Goal: Task Accomplishment & Management: Use online tool/utility

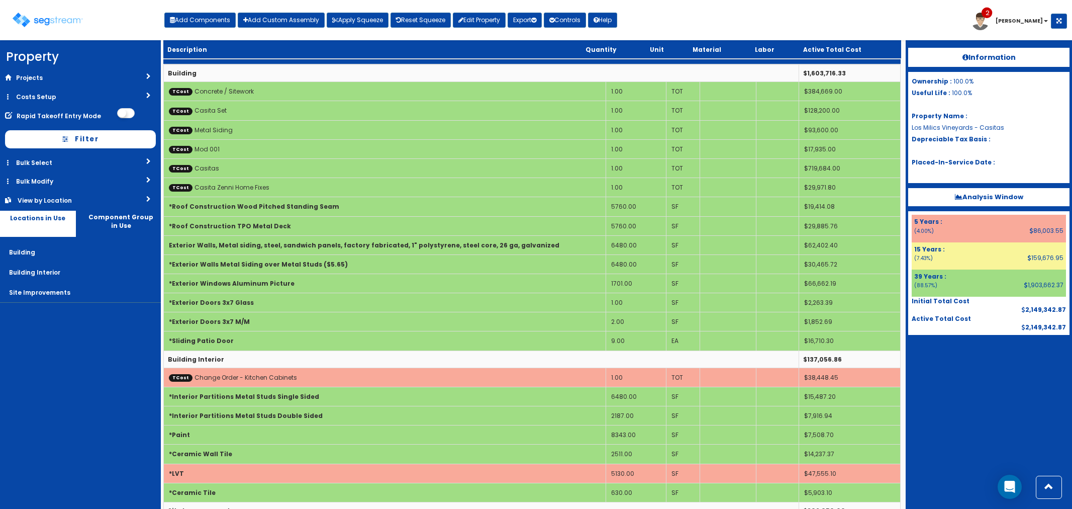
scroll to position [136, 0]
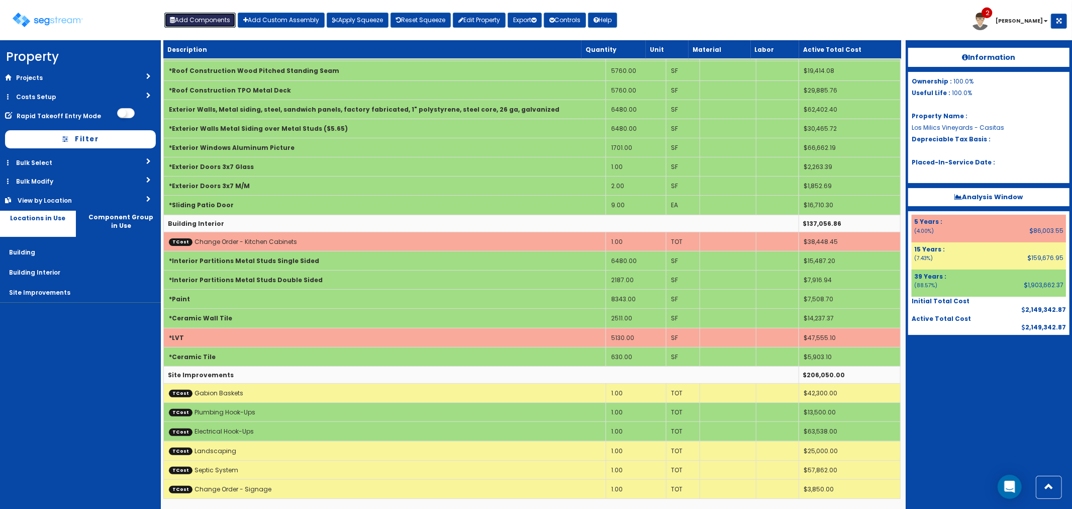
click at [202, 18] on button "Add Components" at bounding box center [199, 20] width 71 height 15
select select "39Y"
select select "default"
select select "6"
select select "5276306"
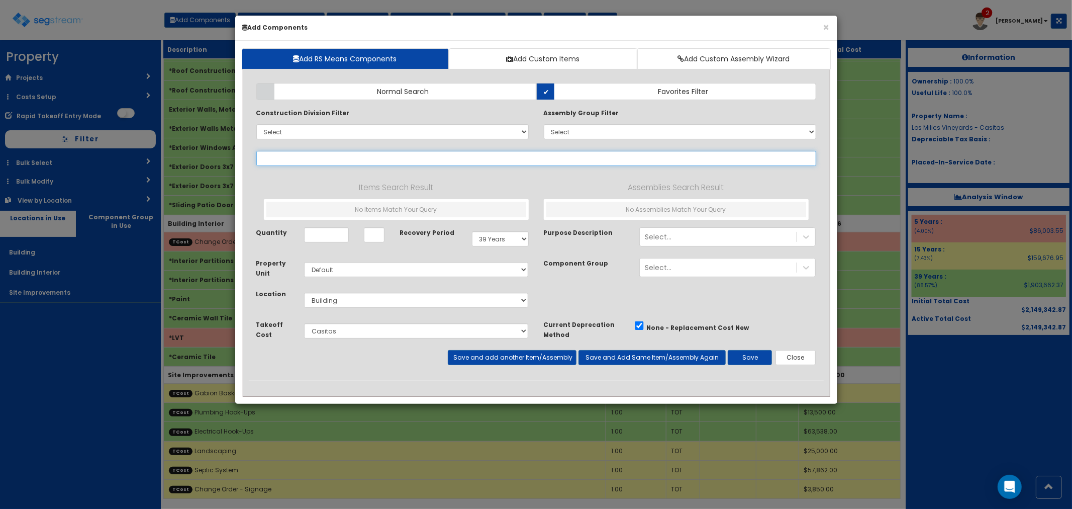
select select
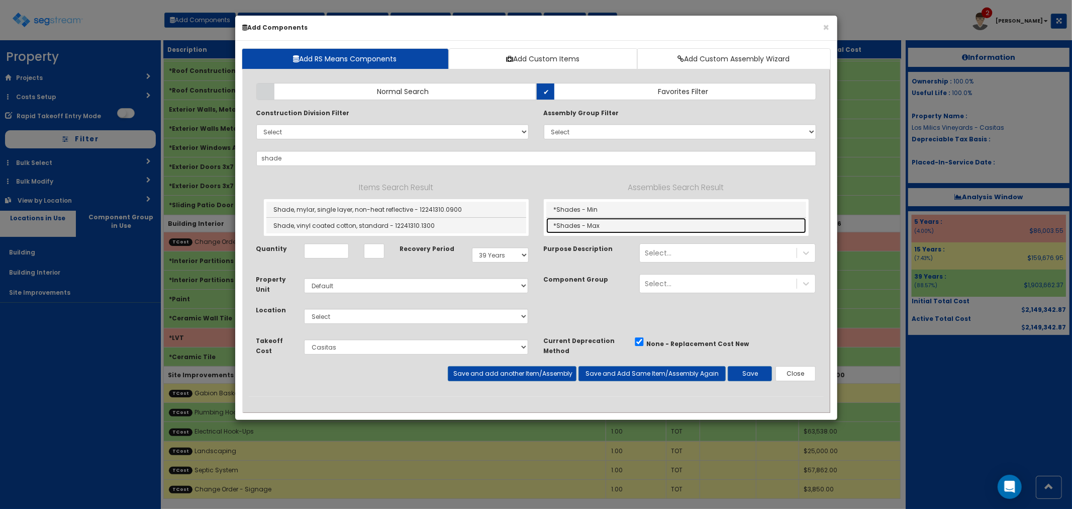
click at [594, 224] on link "*Shades - Max" at bounding box center [677, 226] width 260 height 16
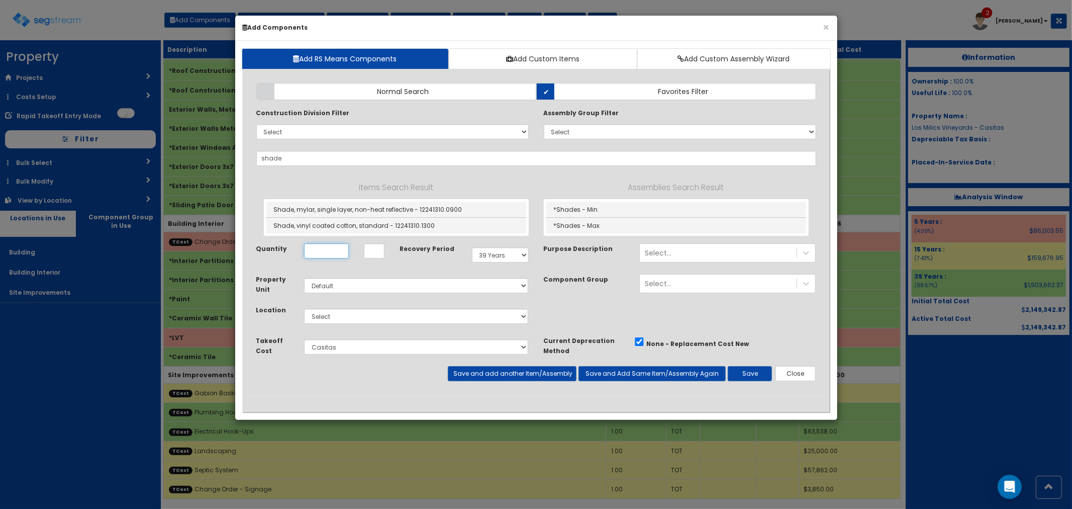
type input "*Shades - Max"
type input "SF"
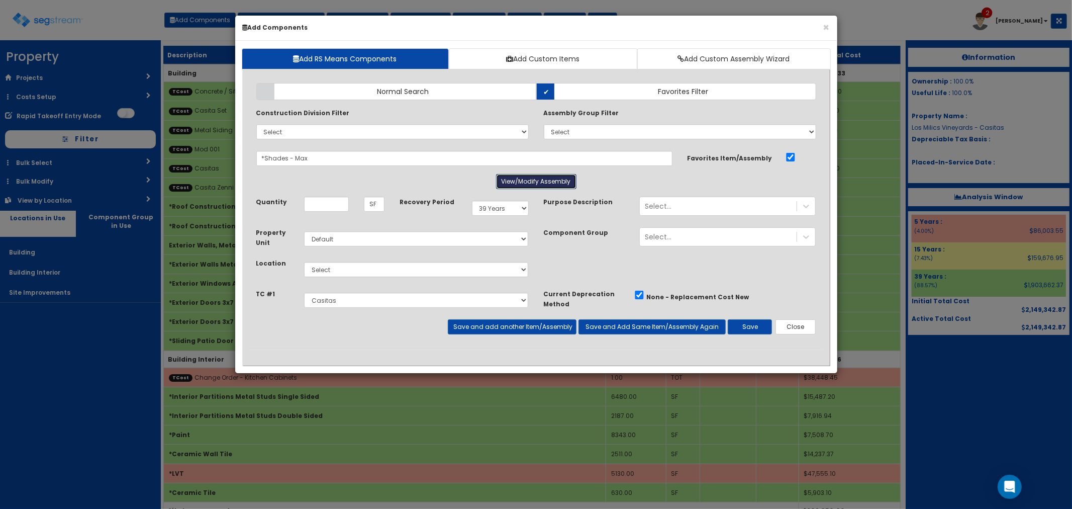
click at [529, 184] on button "View/Modify Assembly" at bounding box center [536, 181] width 80 height 15
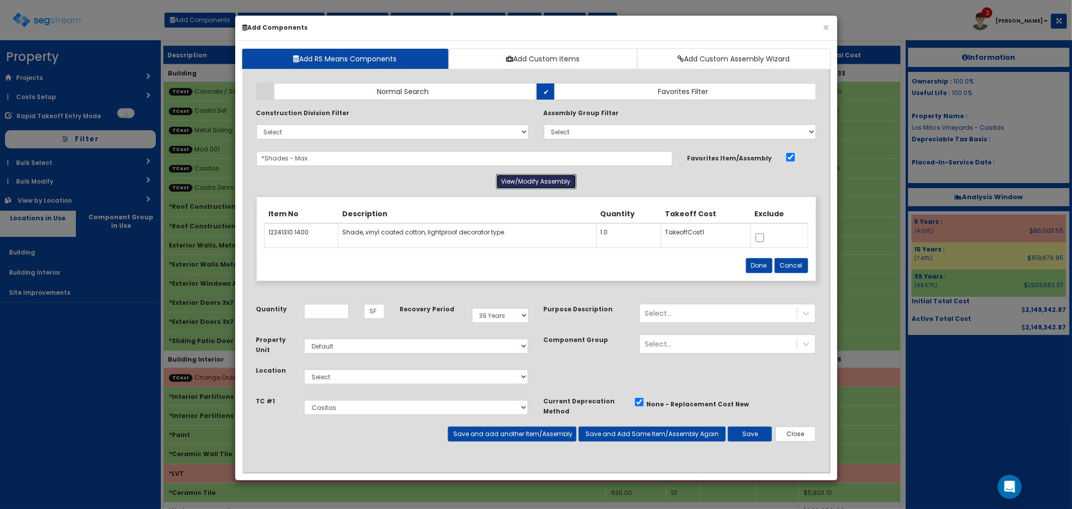
click at [529, 184] on button "View/Modify Assembly" at bounding box center [536, 181] width 80 height 15
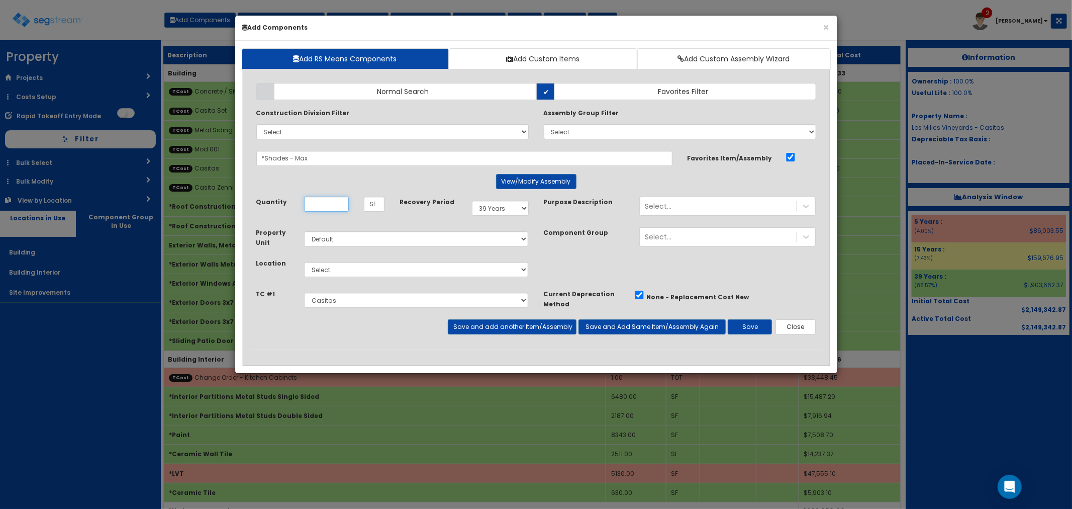
click at [318, 203] on input "Quantity" at bounding box center [326, 204] width 45 height 15
click at [797, 330] on button "Close" at bounding box center [796, 326] width 41 height 15
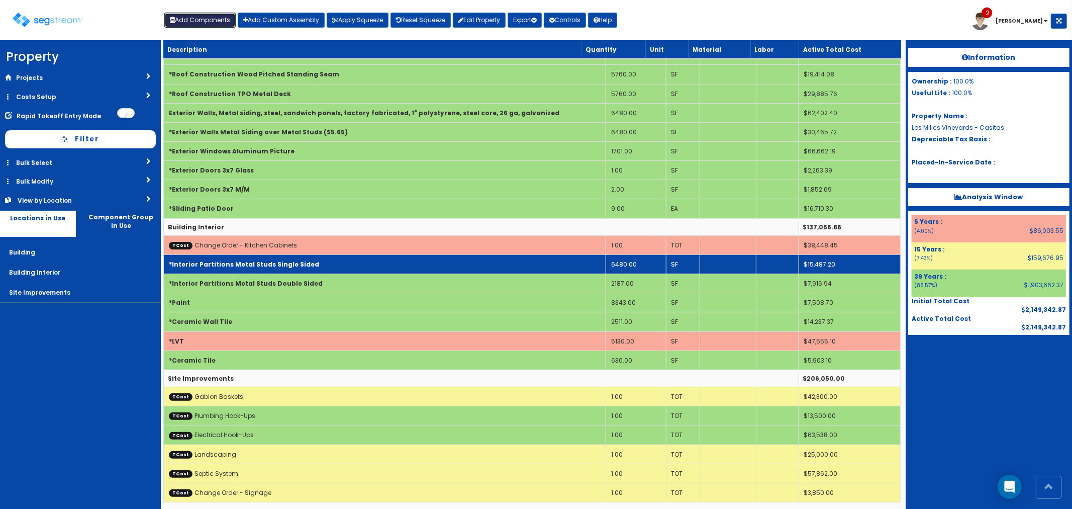
scroll to position [136, 0]
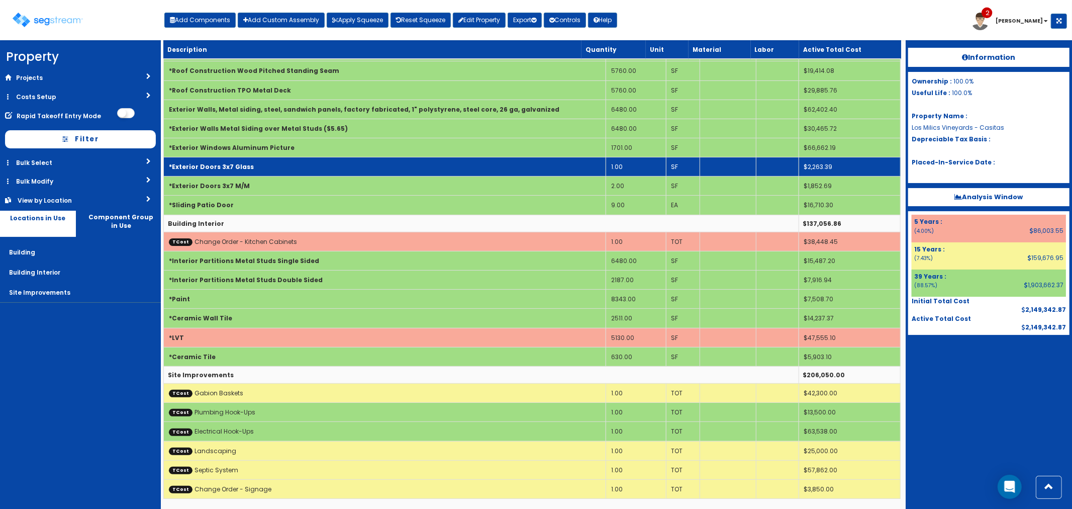
click at [628, 165] on td "1.00" at bounding box center [636, 166] width 60 height 19
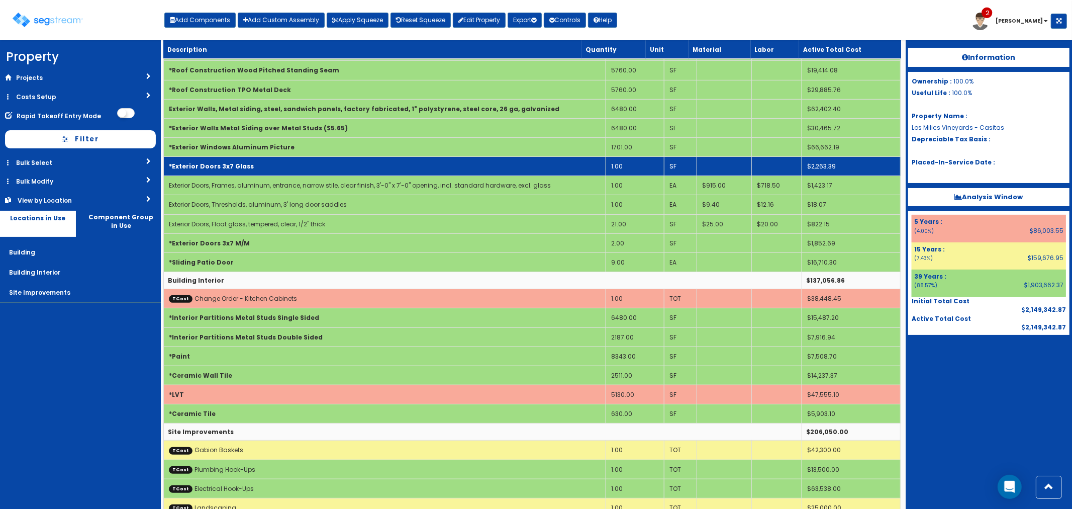
click at [623, 164] on td "1.00" at bounding box center [635, 166] width 58 height 19
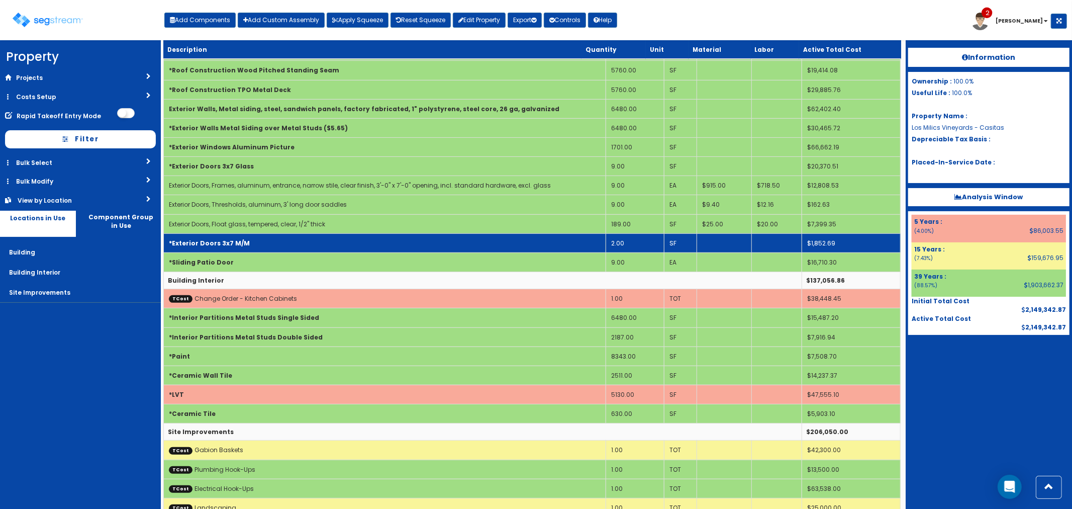
click at [630, 239] on td "2.00" at bounding box center [635, 242] width 58 height 19
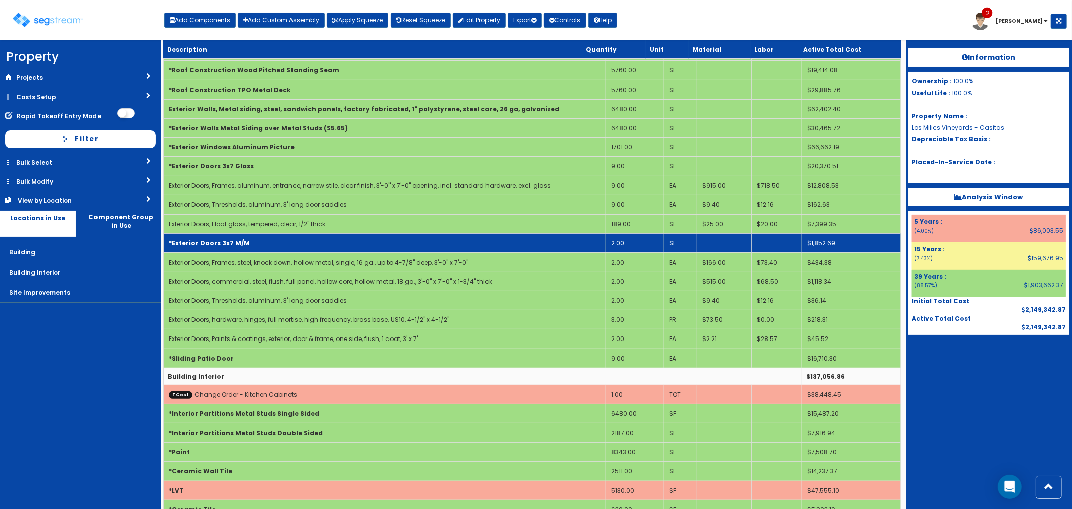
click at [625, 240] on td "2.00" at bounding box center [635, 242] width 58 height 19
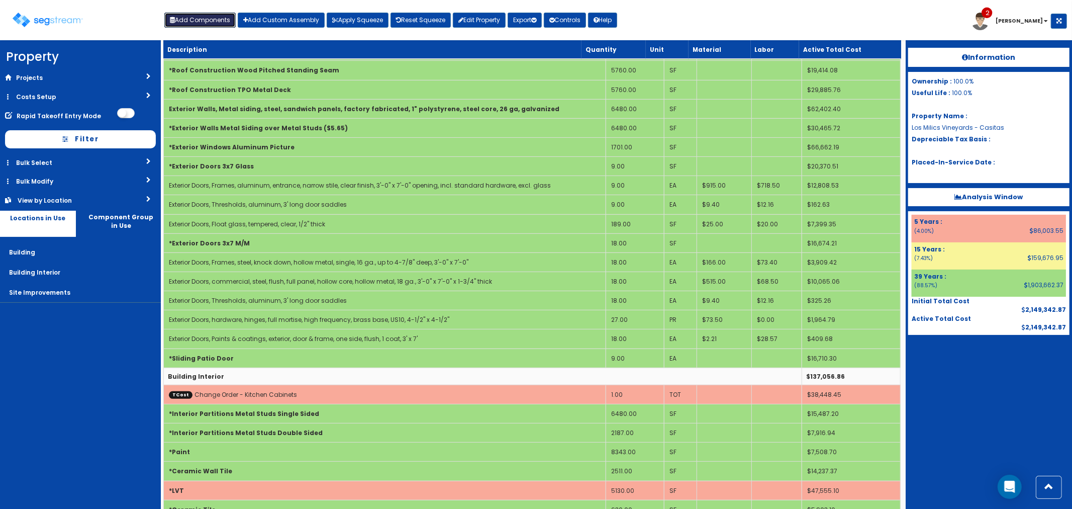
click at [193, 20] on button "Add Components" at bounding box center [199, 20] width 71 height 15
select select "6"
select select "5276306"
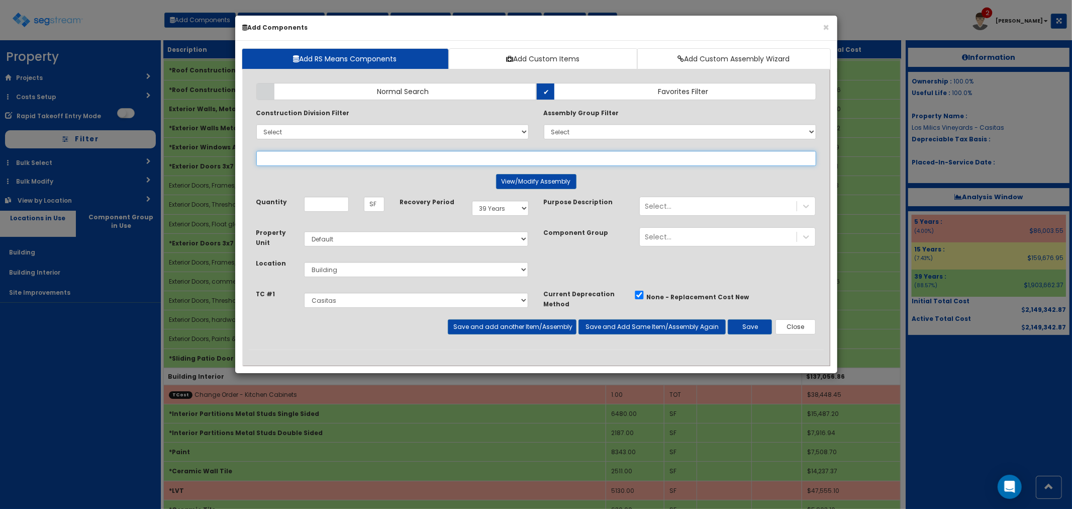
select select
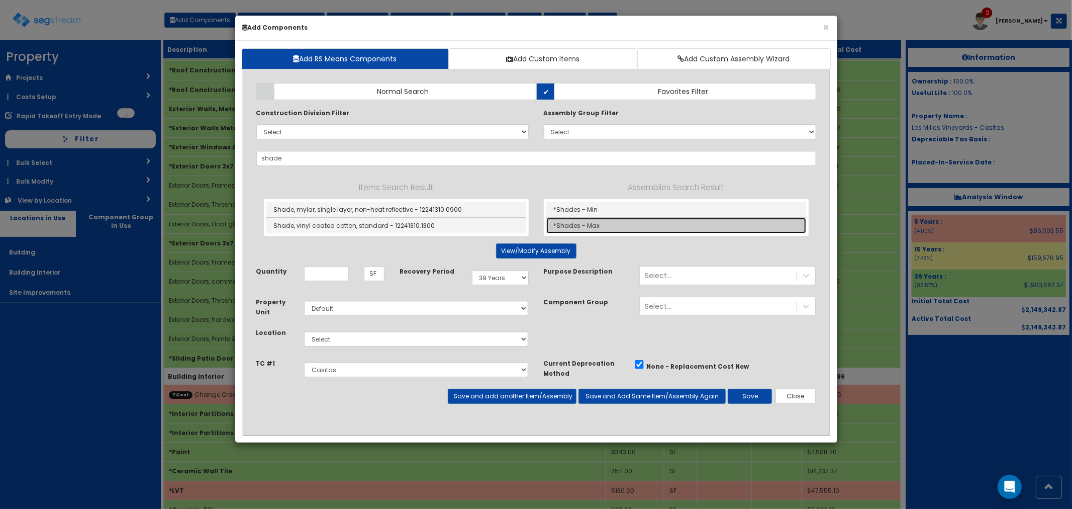
click at [588, 220] on link "*Shades - Max" at bounding box center [677, 226] width 260 height 16
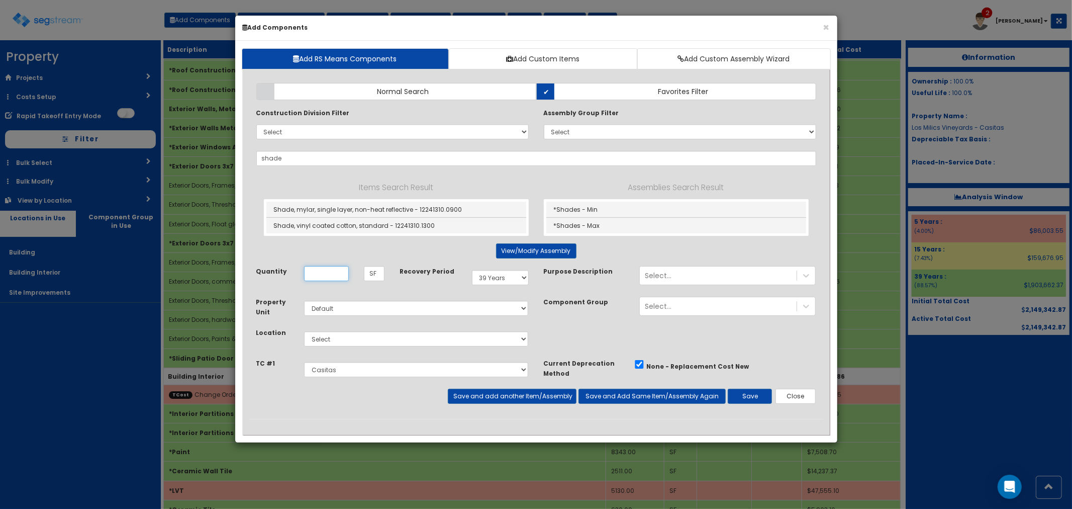
type input "*Shades - Max"
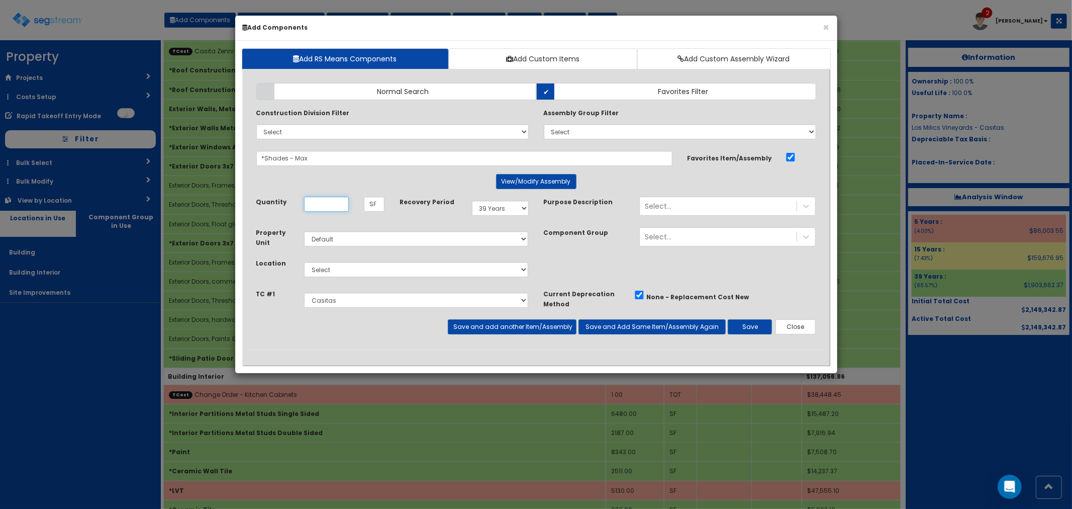
scroll to position [0, 0]
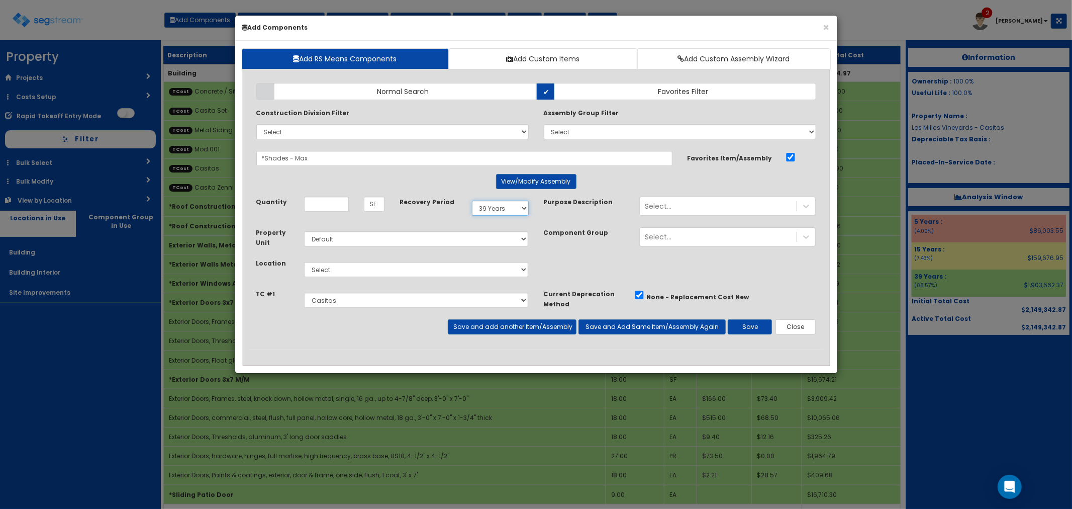
click at [496, 213] on select "Select 5 Years 7 Years 9 Years 10 Years 15 Years 15 Year QLI 15 Year QRP 15 Yea…" at bounding box center [500, 208] width 57 height 15
select select "5Y"
click at [472, 201] on select "Select 5 Years 7 Years 9 Years 10 Years 15 Years 15 Year QLI 15 Year QRP 15 Yea…" at bounding box center [500, 208] width 57 height 15
click at [334, 268] on select "Select Building Building Interior Site Improvements Add Additional Location" at bounding box center [416, 269] width 225 height 15
select select "7"
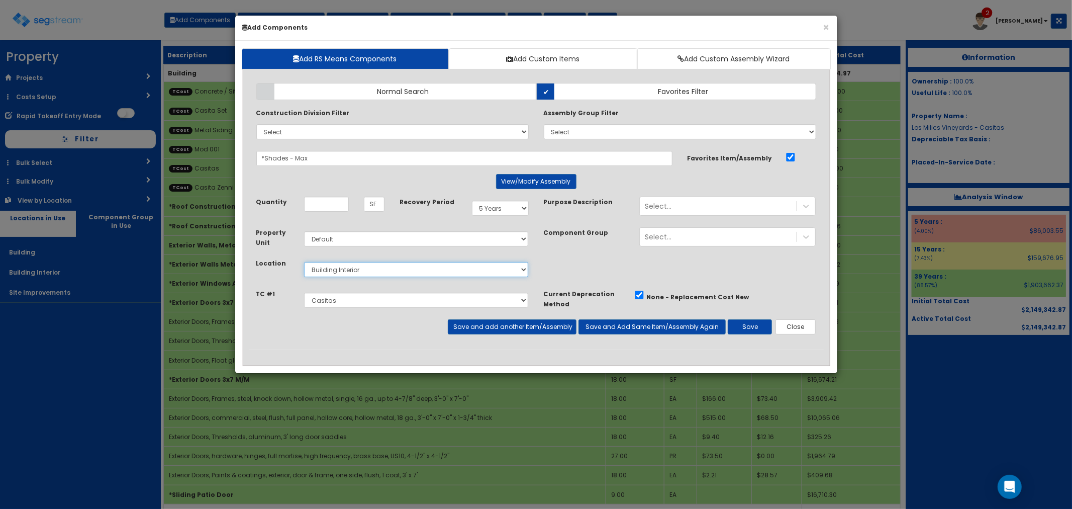
click at [304, 262] on select "Select Building Building Interior Site Improvements Add Additional Location" at bounding box center [416, 269] width 225 height 15
click at [318, 209] on input "Quantity" at bounding box center [326, 204] width 45 height 15
drag, startPoint x: 630, startPoint y: 29, endPoint x: 733, endPoint y: 73, distance: 111.9
click at [733, 73] on div "× Add Components Add RS Means Components Add Custom Items Add Custom Assembly W…" at bounding box center [536, 194] width 603 height 358
click at [795, 328] on button "Close" at bounding box center [796, 326] width 41 height 15
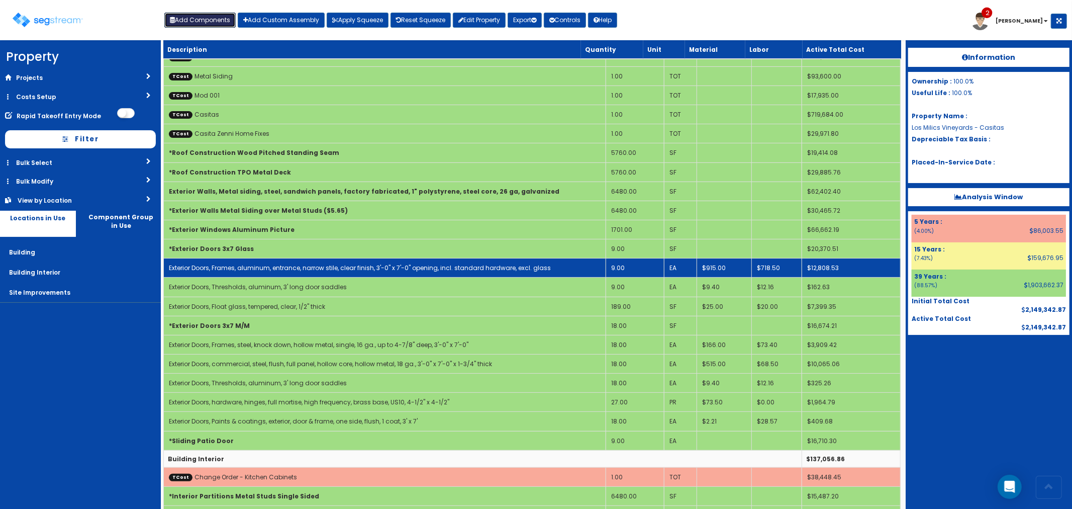
scroll to position [56, 0]
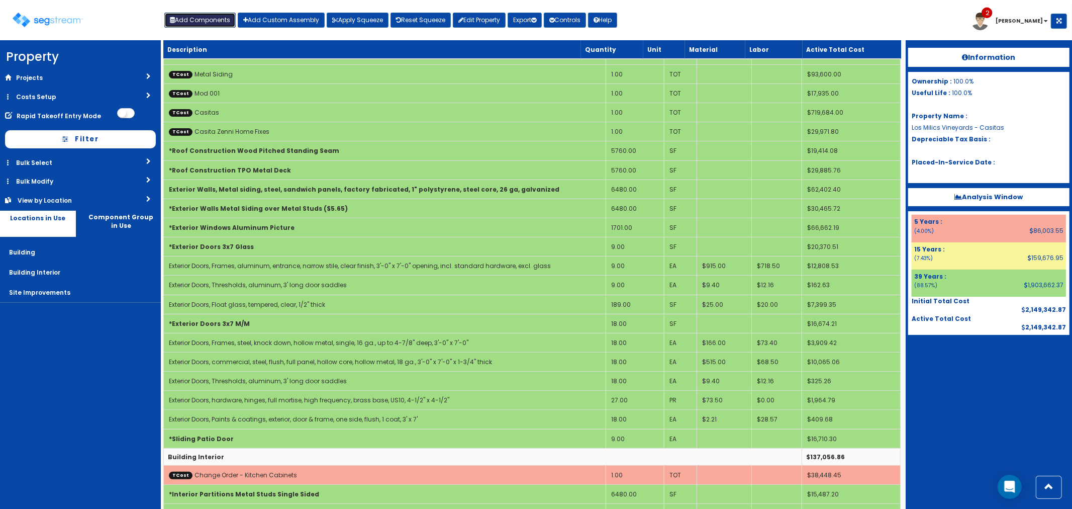
click at [203, 14] on button "Add Components" at bounding box center [199, 20] width 71 height 15
select select "39Y"
select select "6"
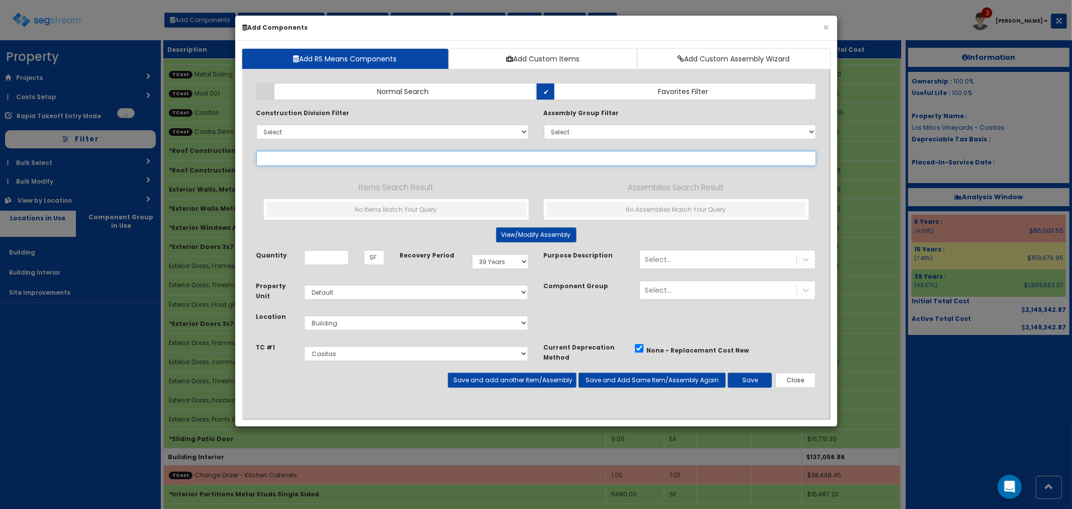
select select
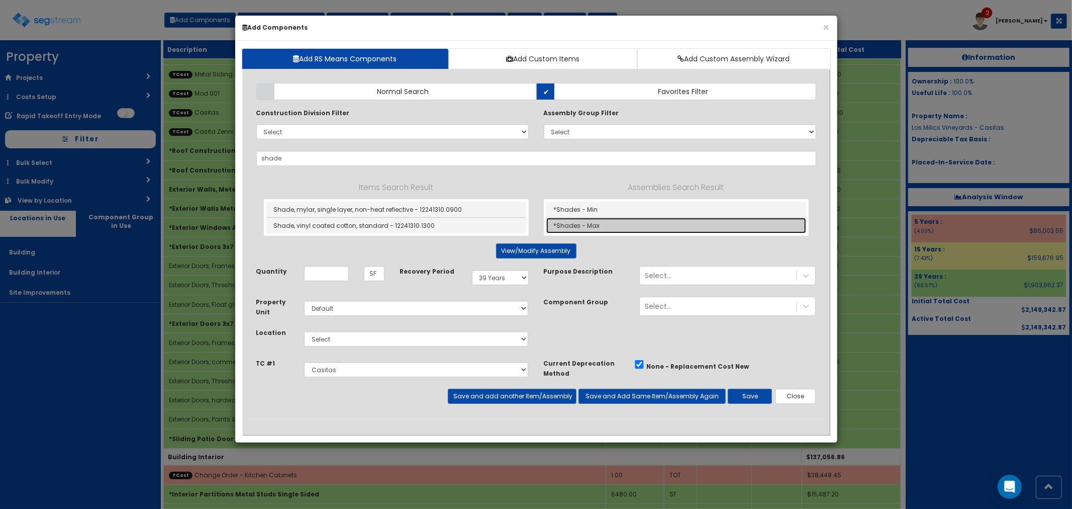
click at [572, 225] on link "*Shades - Max" at bounding box center [677, 226] width 260 height 16
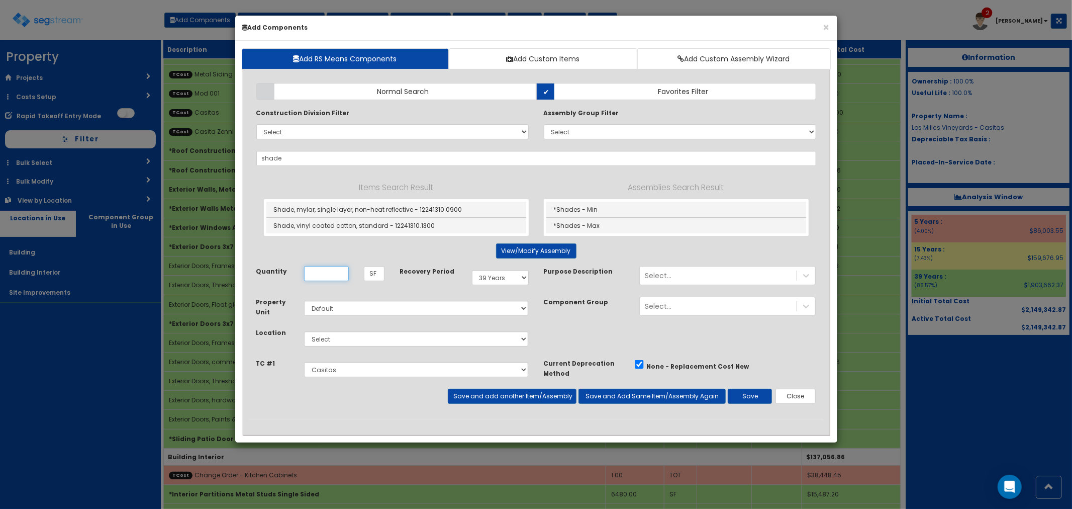
type input "*Shades - Max"
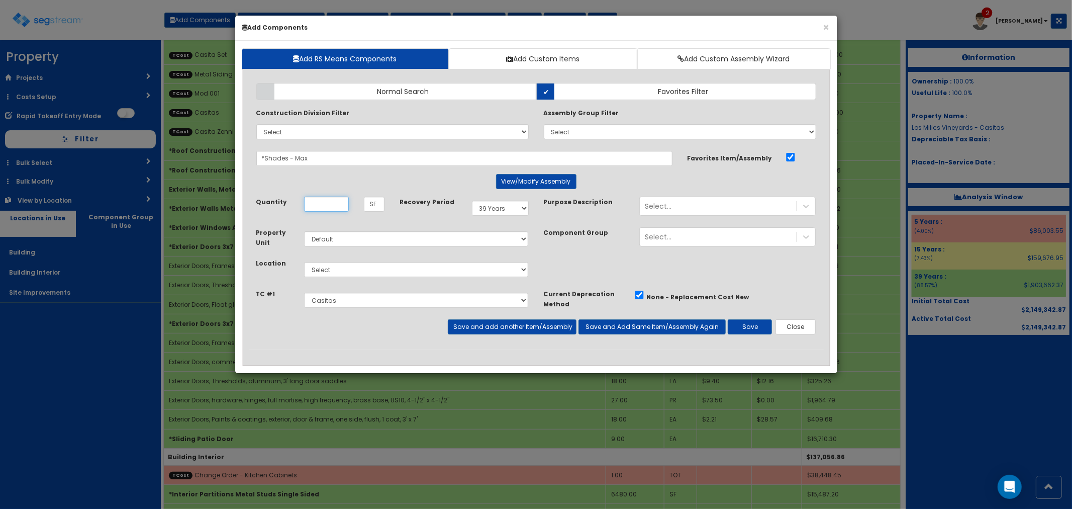
scroll to position [0, 0]
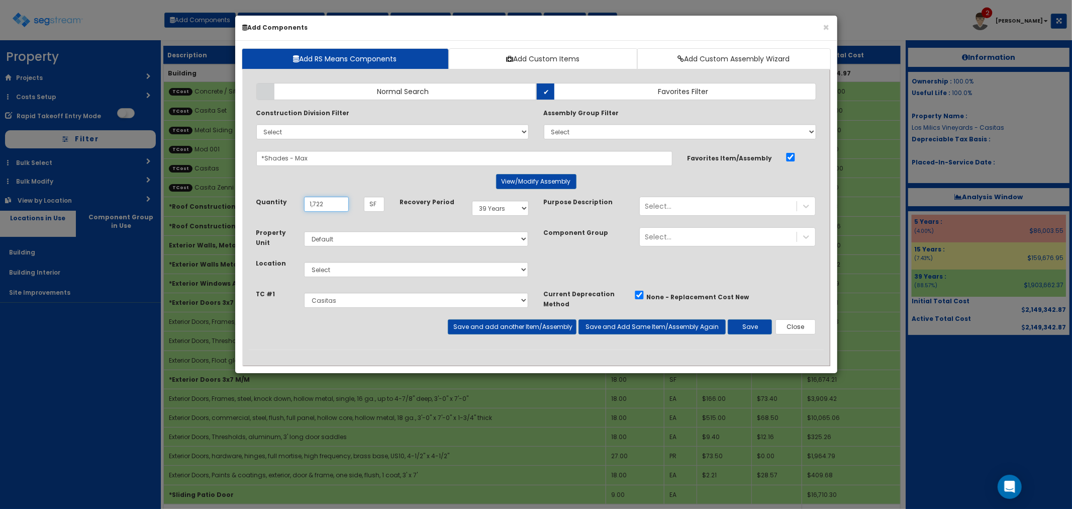
type input "1,722"
click at [330, 268] on select "Select Building Building Interior Site Improvements Add Additional Location" at bounding box center [416, 269] width 225 height 15
select select "7"
click at [304, 262] on select "Select Building Building Interior Site Improvements Add Additional Location" at bounding box center [416, 269] width 225 height 15
click at [479, 207] on select "Select 5 Years 7 Years 9 Years 10 Years 15 Years 15 Year QLI 15 Year QRP 15 Yea…" at bounding box center [500, 208] width 57 height 15
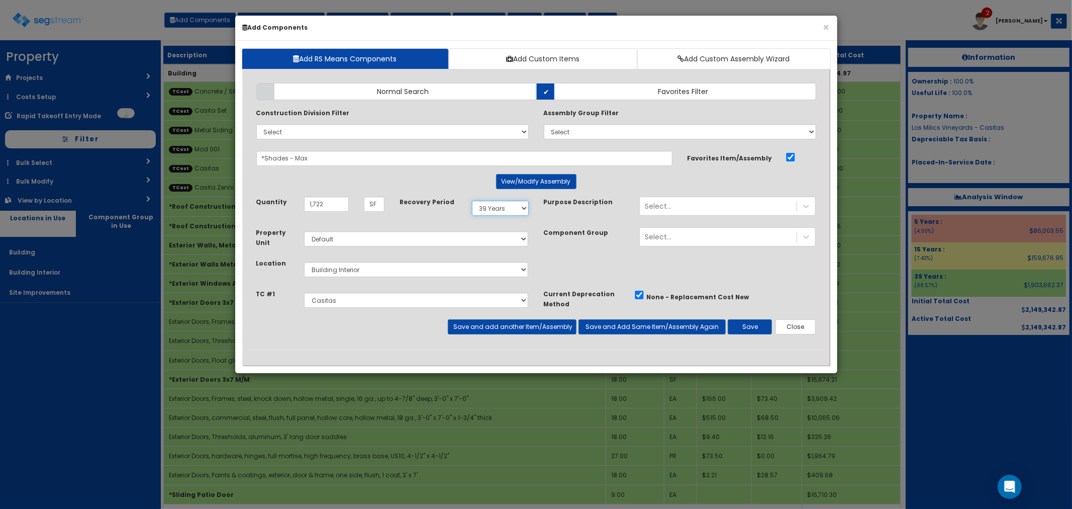
select select "5Y"
click at [472, 201] on select "Select 5 Years 7 Years 9 Years 10 Years 15 Years 15 Year QLI 15 Year QRP 15 Yea…" at bounding box center [500, 208] width 57 height 15
click at [749, 322] on button "Save" at bounding box center [750, 326] width 44 height 15
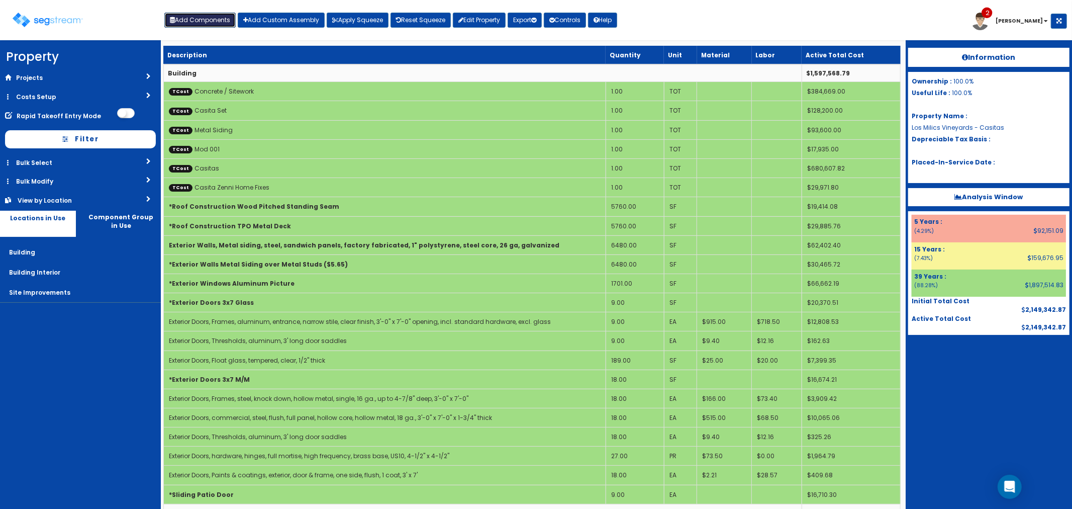
click at [200, 22] on button "Add Components" at bounding box center [199, 20] width 71 height 15
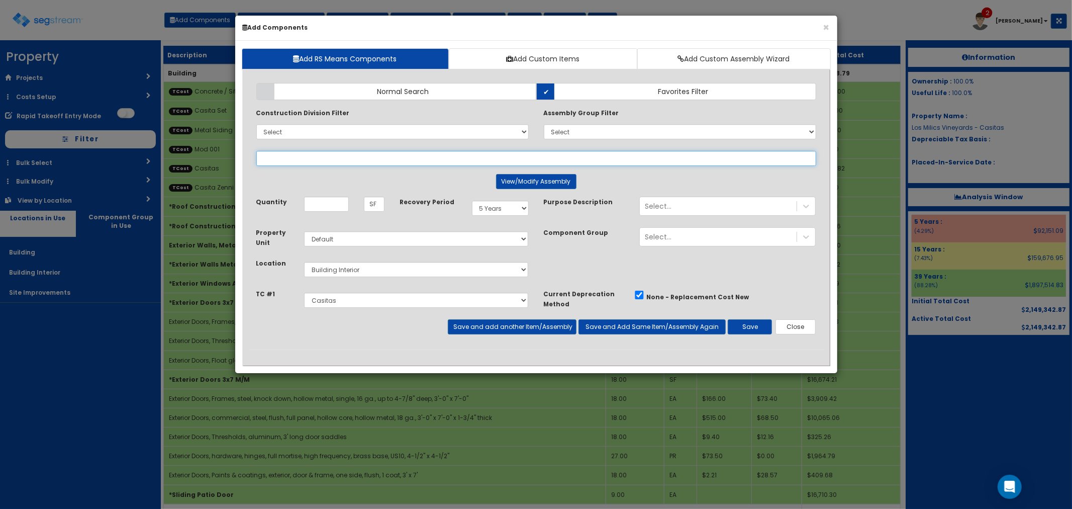
select select
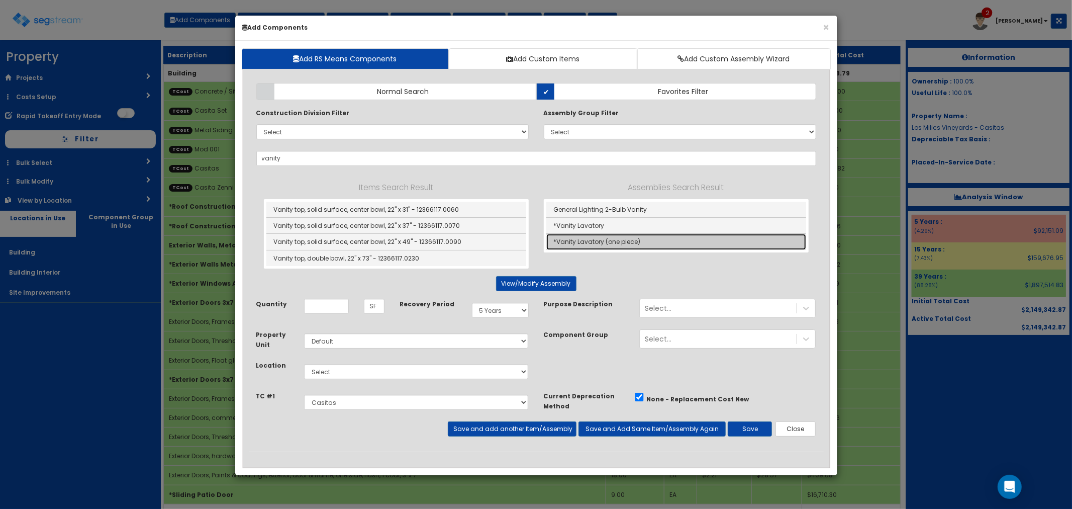
click at [584, 237] on link "*Vanity Lavatory (one piece)" at bounding box center [677, 242] width 260 height 16
type input "*Vanity Lavatory (one piece)"
type input "EA"
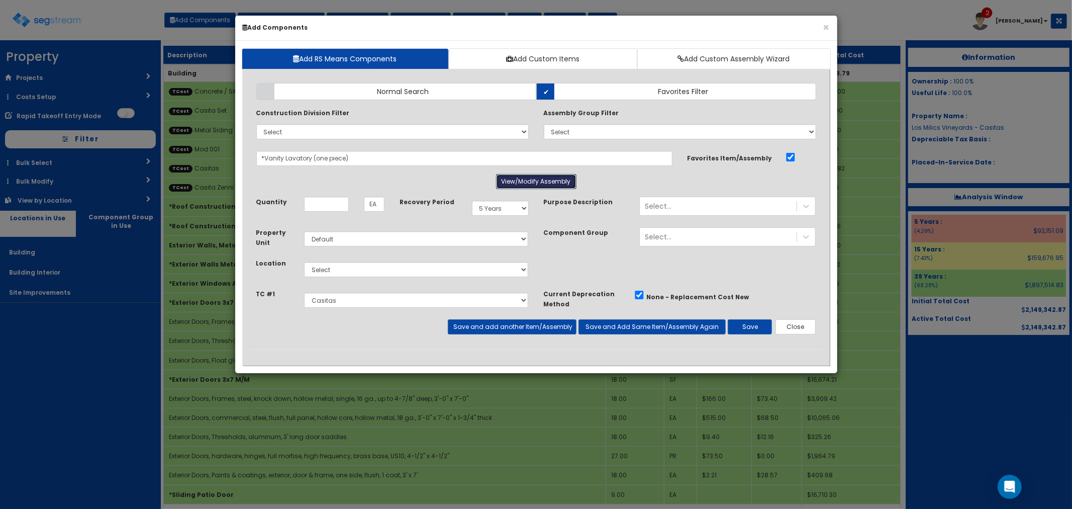
click at [525, 185] on button "View/Modify Assembly" at bounding box center [536, 181] width 80 height 15
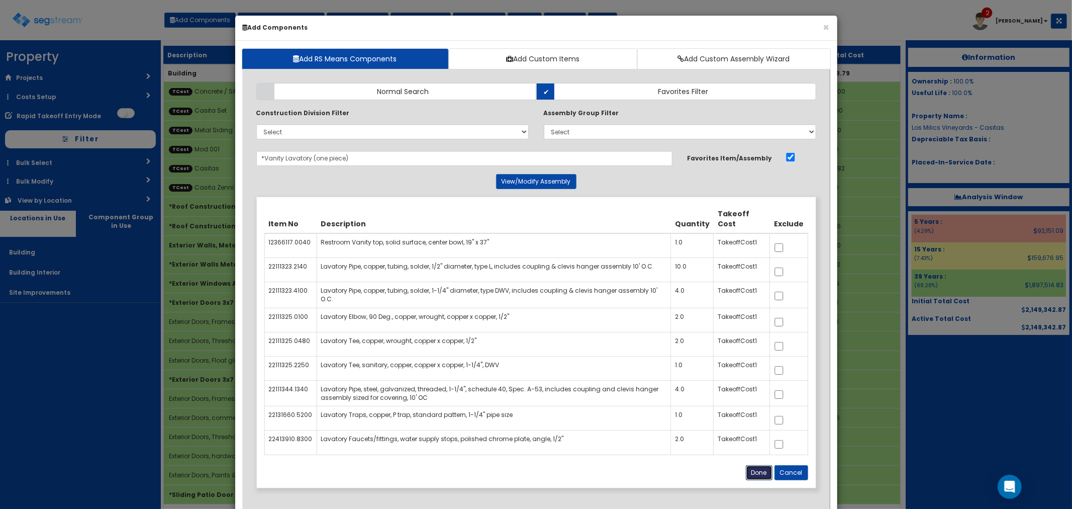
click at [755, 475] on button "Done" at bounding box center [759, 472] width 27 height 15
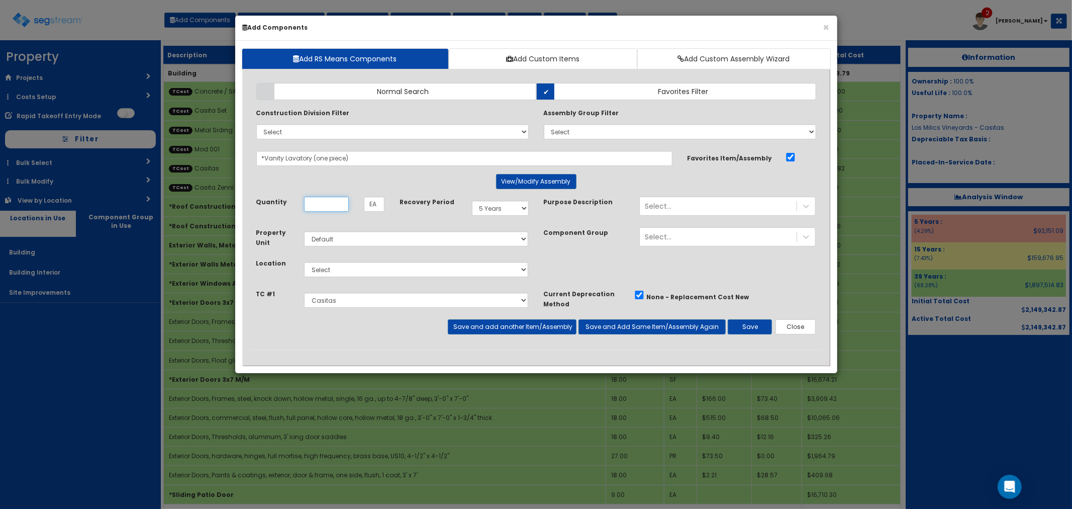
click at [322, 204] on input "Quantity" at bounding box center [326, 204] width 45 height 15
type input "9"
click at [498, 208] on select "Select 5 Years 7 Years 9 Years 10 Years 15 Years 15 Year QLI 15 Year QRP 15 Yea…" at bounding box center [500, 208] width 57 height 15
select select "39Y"
click at [472, 201] on select "Select 5 Years 7 Years 9 Years 10 Years 15 Years 15 Year QLI 15 Year QRP 15 Yea…" at bounding box center [500, 208] width 57 height 15
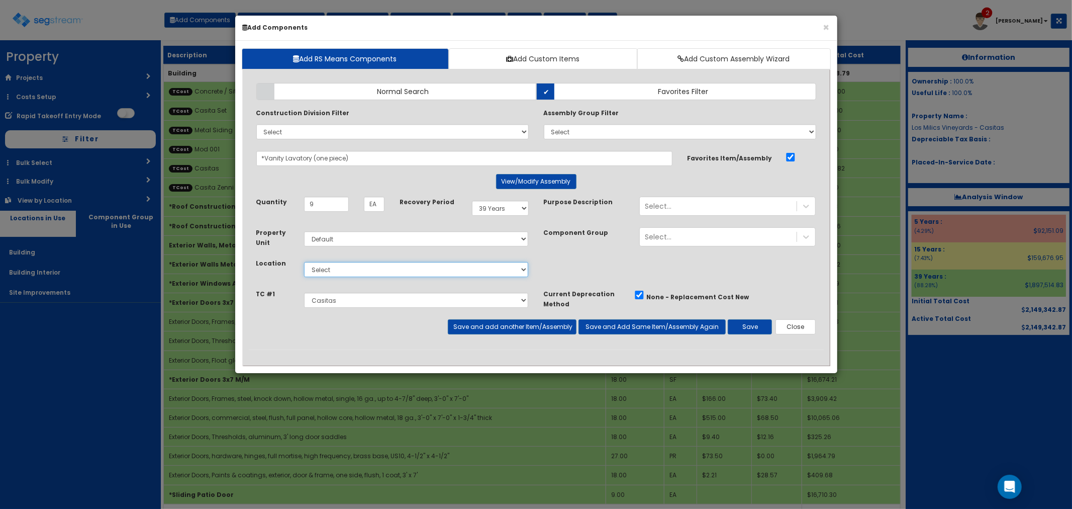
click at [332, 268] on select "Select Building Building Interior Site Improvements Add Additional Location" at bounding box center [416, 269] width 225 height 15
select select "7"
click at [304, 262] on select "Select Building Building Interior Site Improvements Add Additional Location" at bounding box center [416, 269] width 225 height 15
click at [496, 327] on button "Save and add another Item/Assembly" at bounding box center [512, 326] width 129 height 15
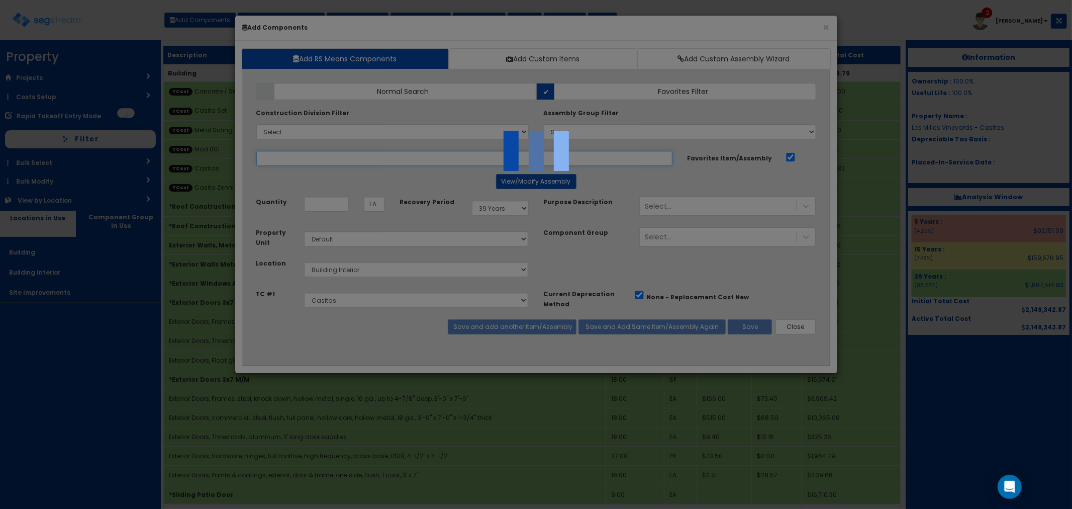
select select "5276306"
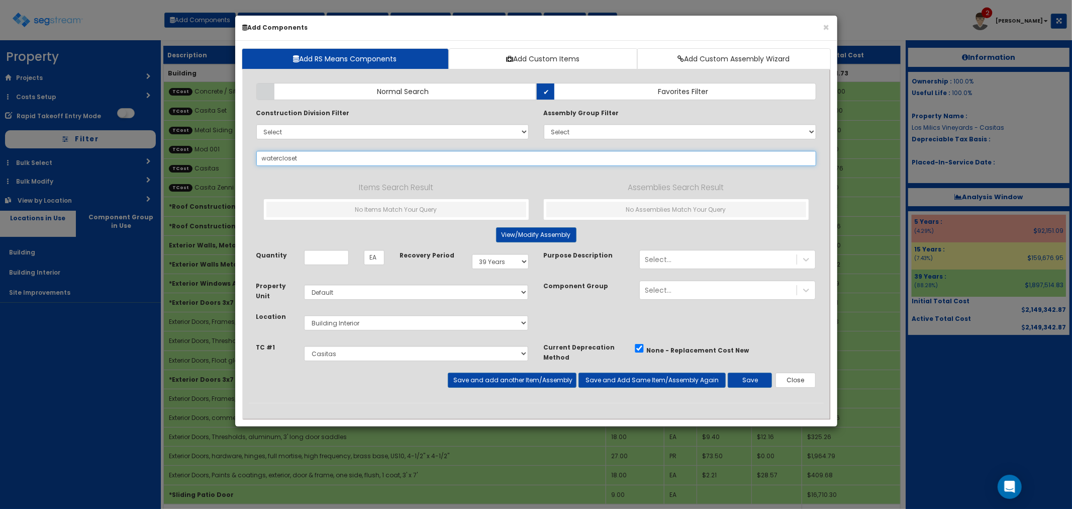
click at [278, 159] on input "watercloset" at bounding box center [536, 158] width 560 height 15
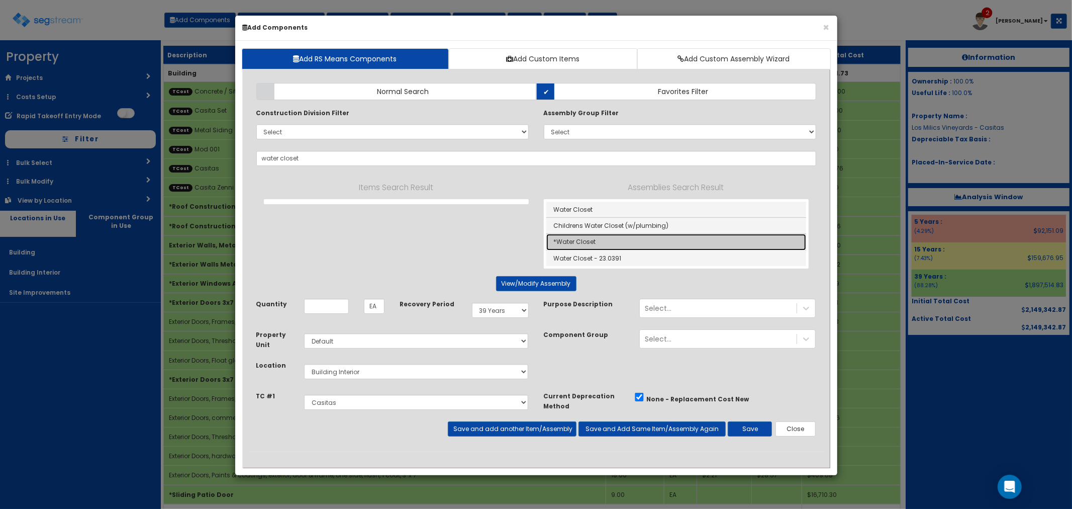
click at [594, 246] on link "*Water Closet" at bounding box center [677, 242] width 260 height 16
type input "*Water Closet"
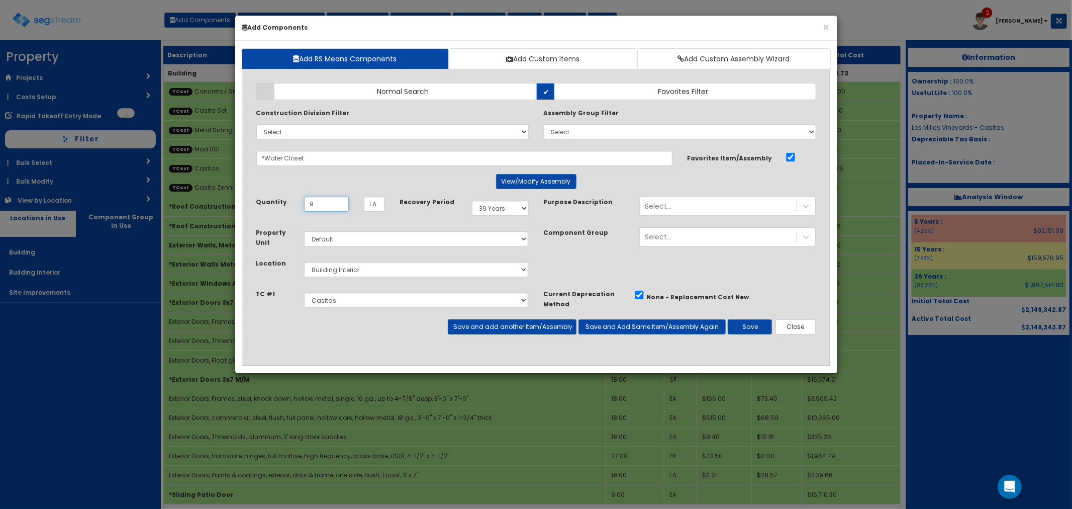
type input "9"
click at [487, 330] on button "Save and add another Item/Assembly" at bounding box center [512, 326] width 129 height 15
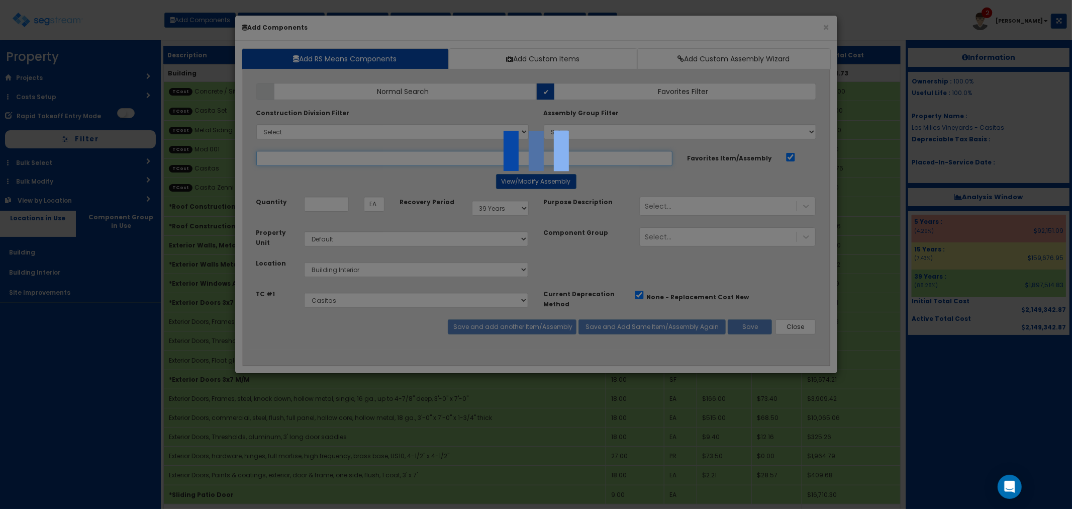
select select "5276306"
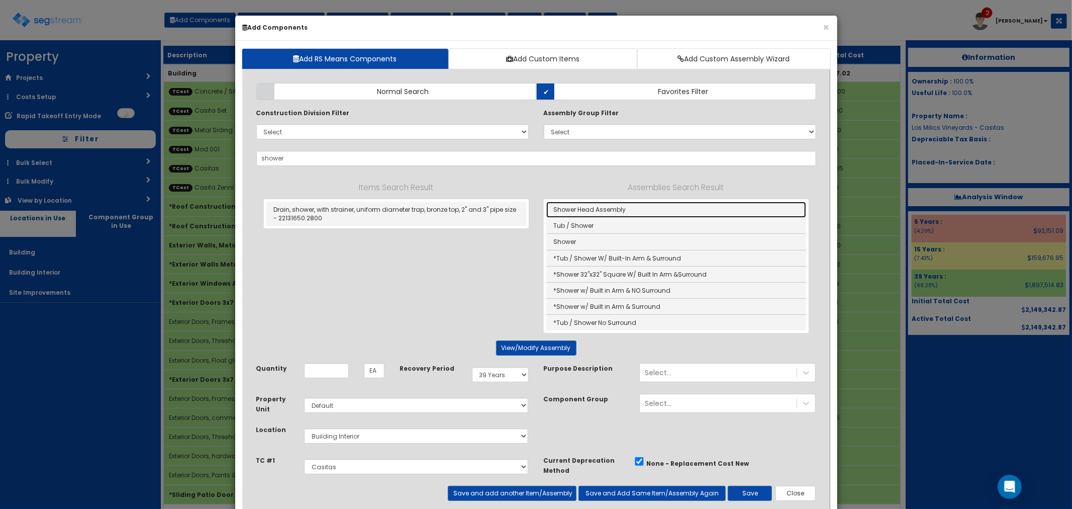
click at [605, 211] on link "Shower Head Assembly" at bounding box center [677, 210] width 260 height 16
type input "Shower Head Assembly"
type input "Ea"
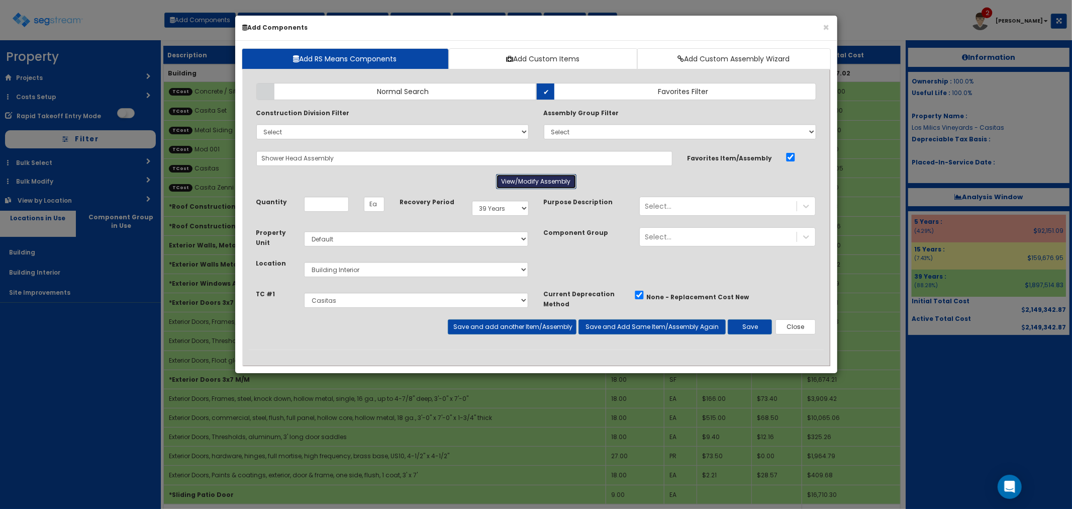
click at [530, 183] on button "View/Modify Assembly" at bounding box center [536, 181] width 80 height 15
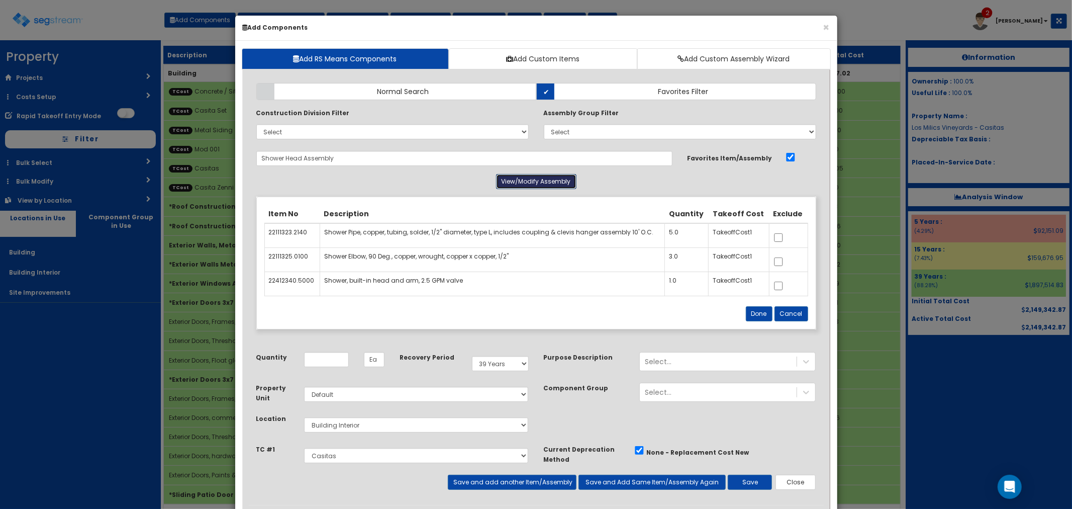
click at [530, 183] on button "View/Modify Assembly" at bounding box center [536, 181] width 80 height 15
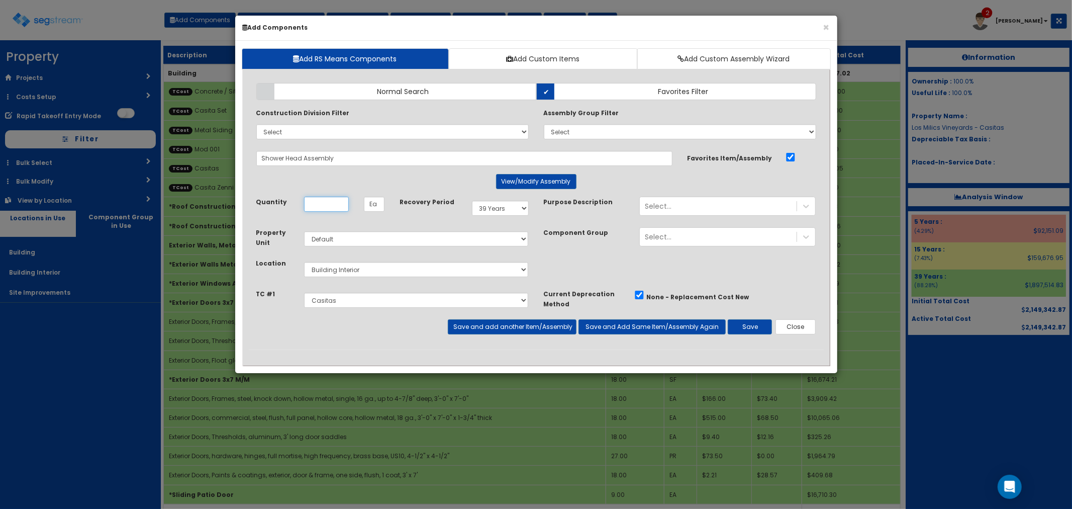
click at [330, 206] on input "Quantity" at bounding box center [326, 204] width 45 height 15
type input "9"
click at [510, 324] on button "Save and add another Item/Assembly" at bounding box center [512, 326] width 129 height 15
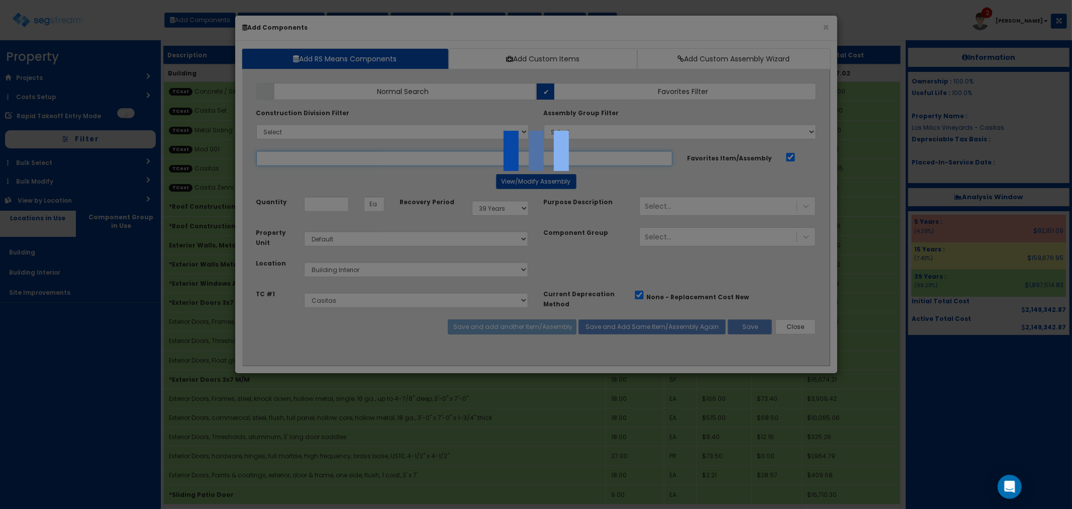
select select "5276306"
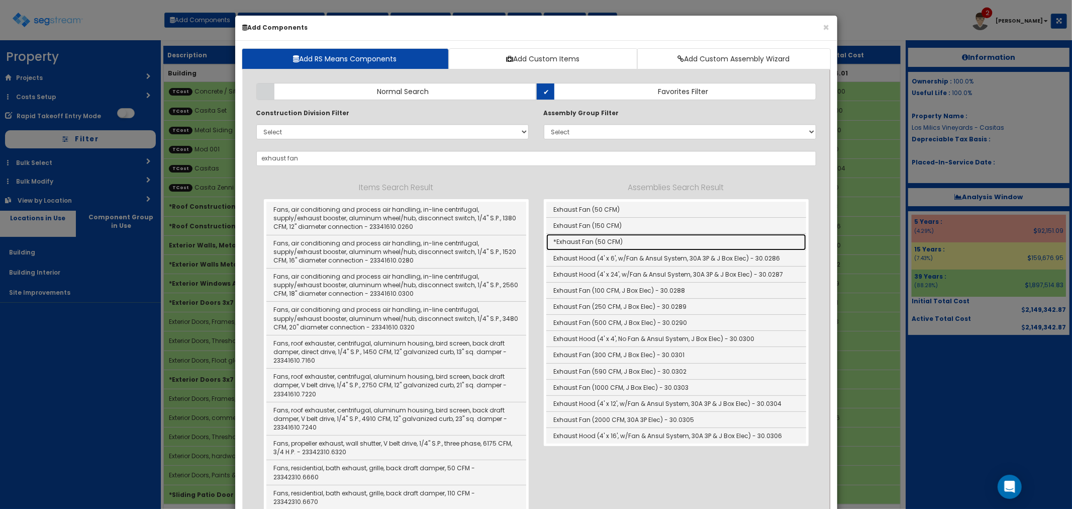
click at [585, 238] on link "*Exhaust Fan (50 CFM)" at bounding box center [677, 242] width 260 height 16
type input "*Exhaust Fan (50 CFM)"
type input "EA"
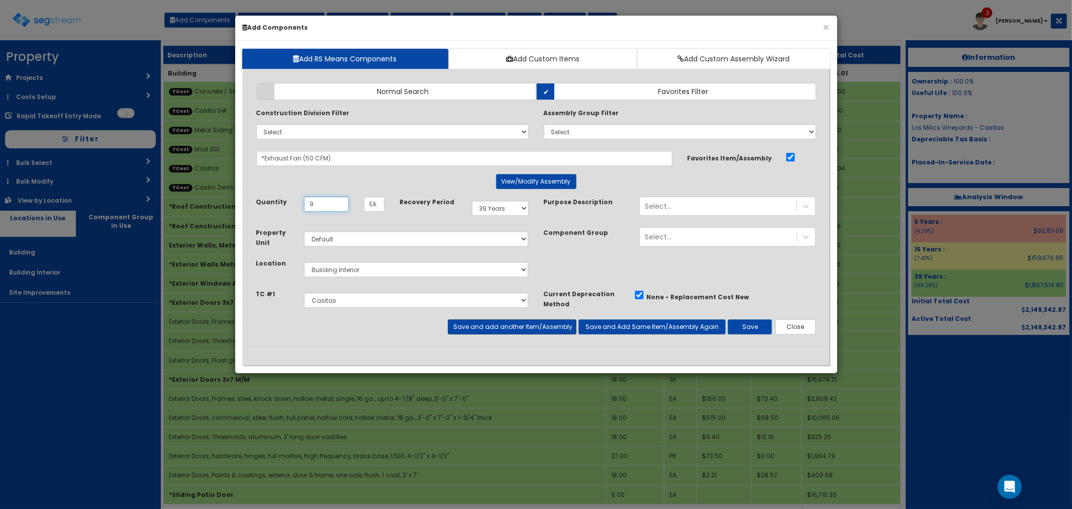
type input "9"
click at [490, 329] on button "Save and add another Item/Assembly" at bounding box center [512, 326] width 129 height 15
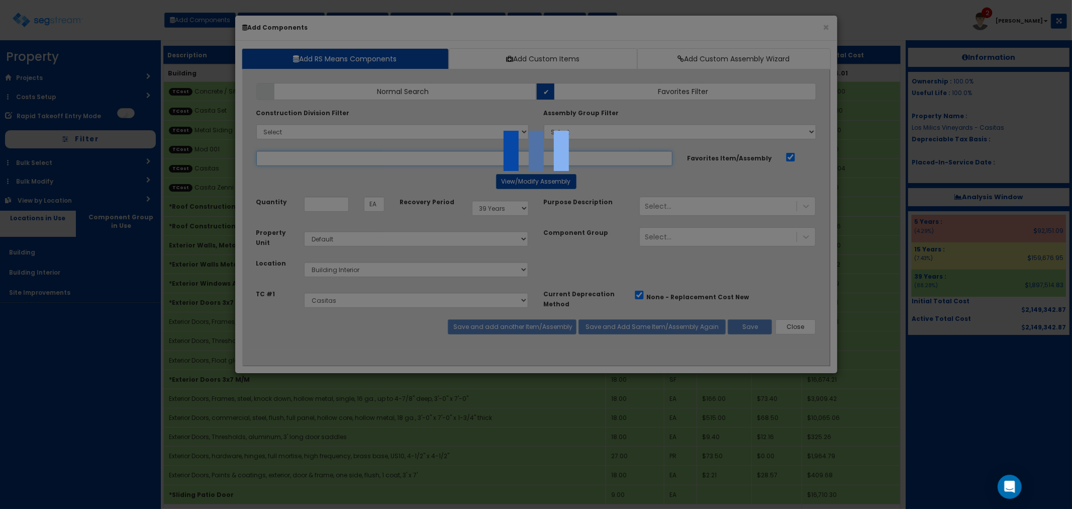
select select "5276306"
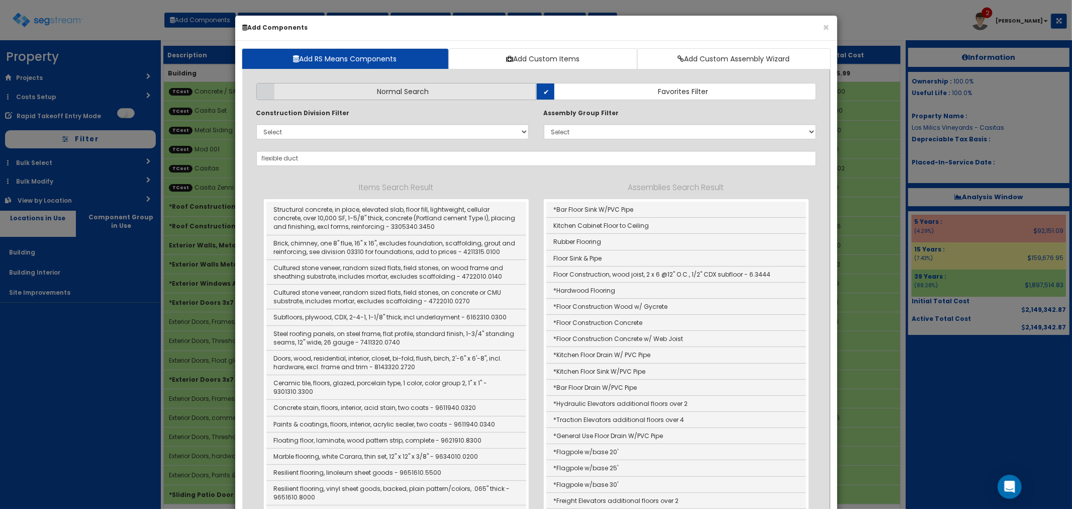
click at [331, 96] on label "Normal Search" at bounding box center [396, 91] width 280 height 17
click at [0, 0] on input "Normal Search" at bounding box center [0, 0] width 0 height 0
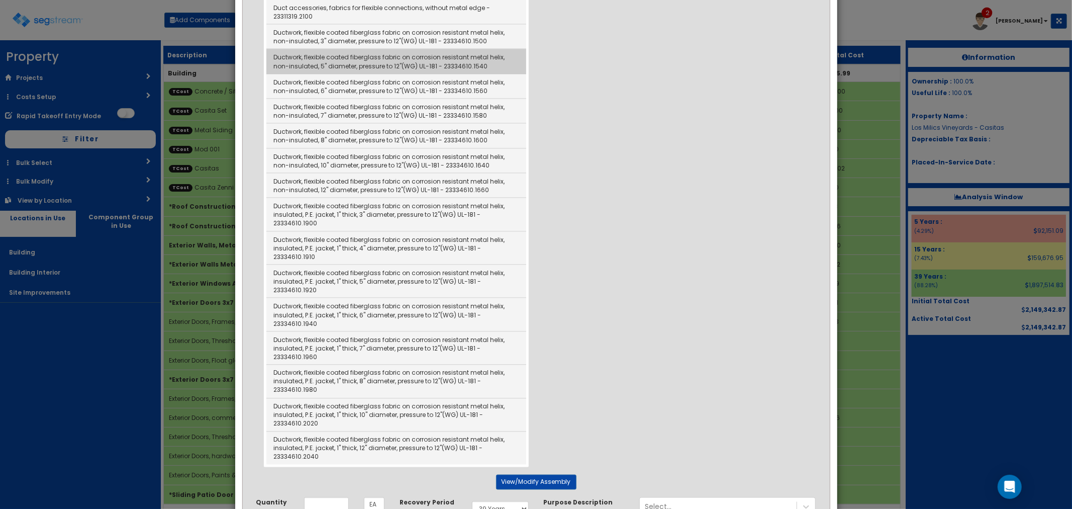
scroll to position [1229, 0]
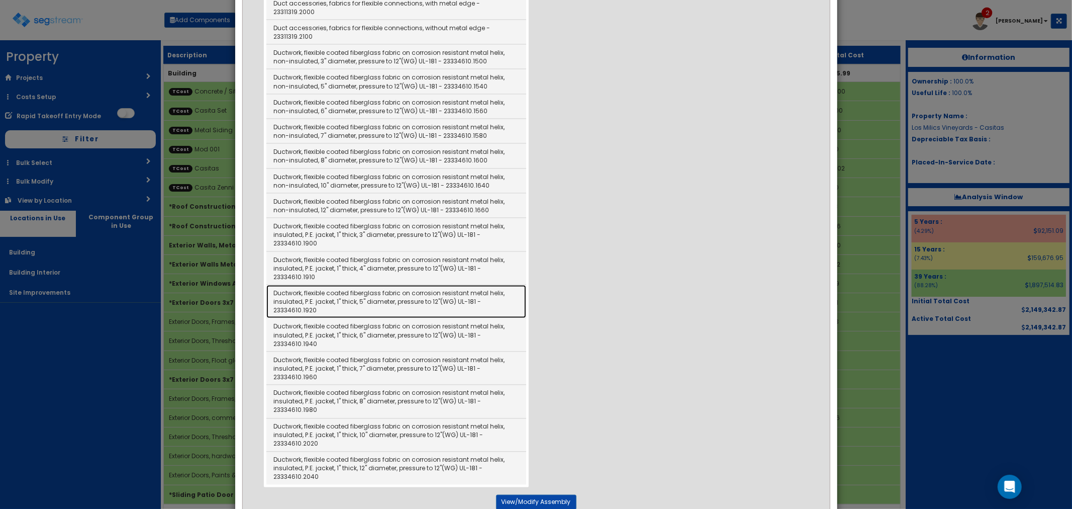
drag, startPoint x: 366, startPoint y: 287, endPoint x: 689, endPoint y: 319, distance: 325.4
click at [366, 287] on link "Ductwork, flexible coated fiberglass fabric on corrosion resistant metal helix,…" at bounding box center [396, 301] width 260 height 33
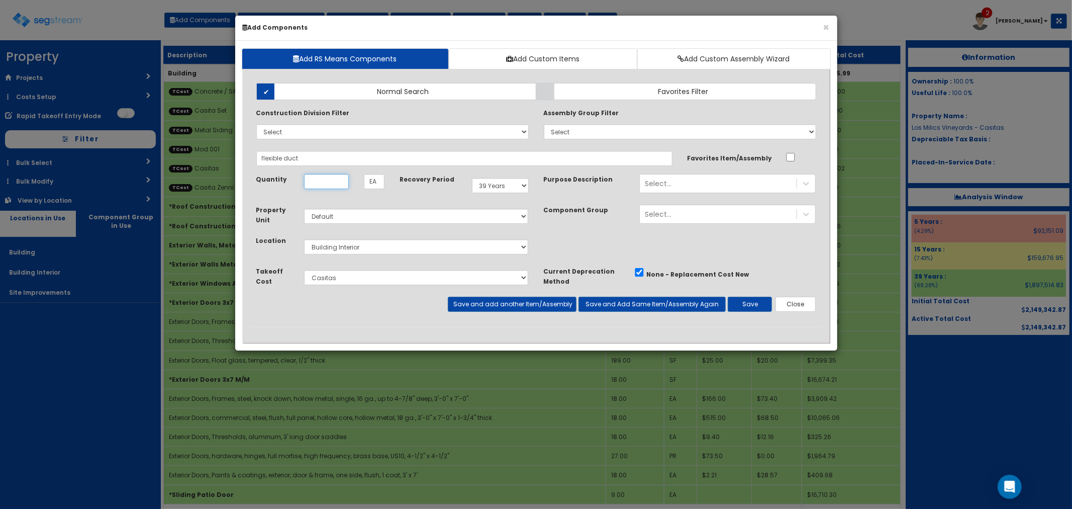
type input "Ductwork, flexible coated fiberglass fabric on corrosion resistant metal helix,…"
checkbox input "false"
type input "LF"
type input "108"
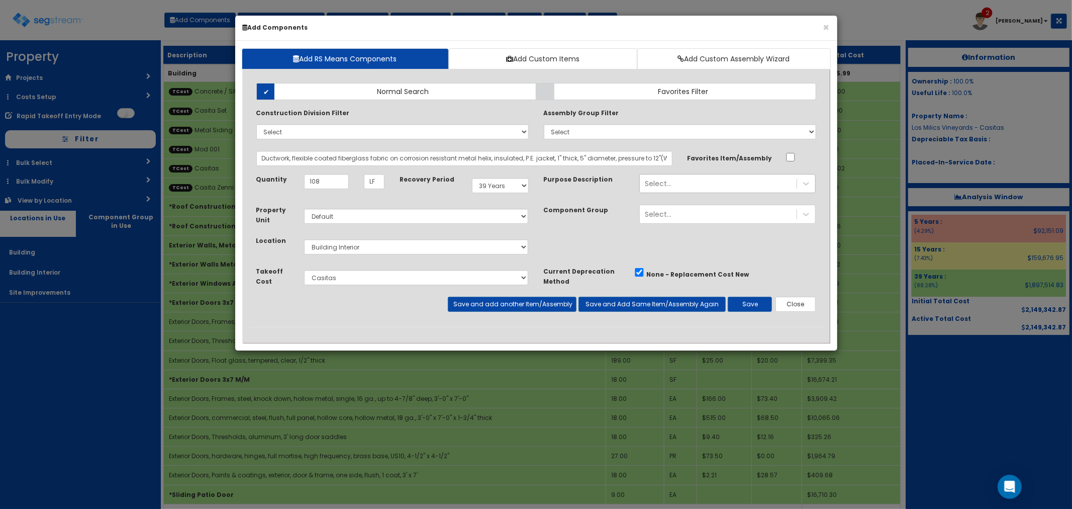
click at [652, 185] on div "Select..." at bounding box center [658, 183] width 27 height 10
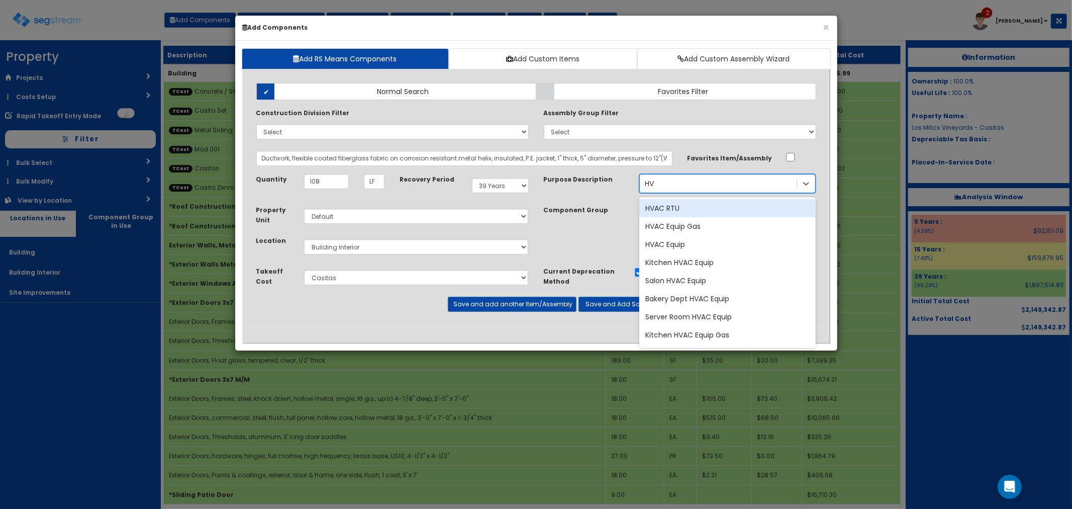
type input "H"
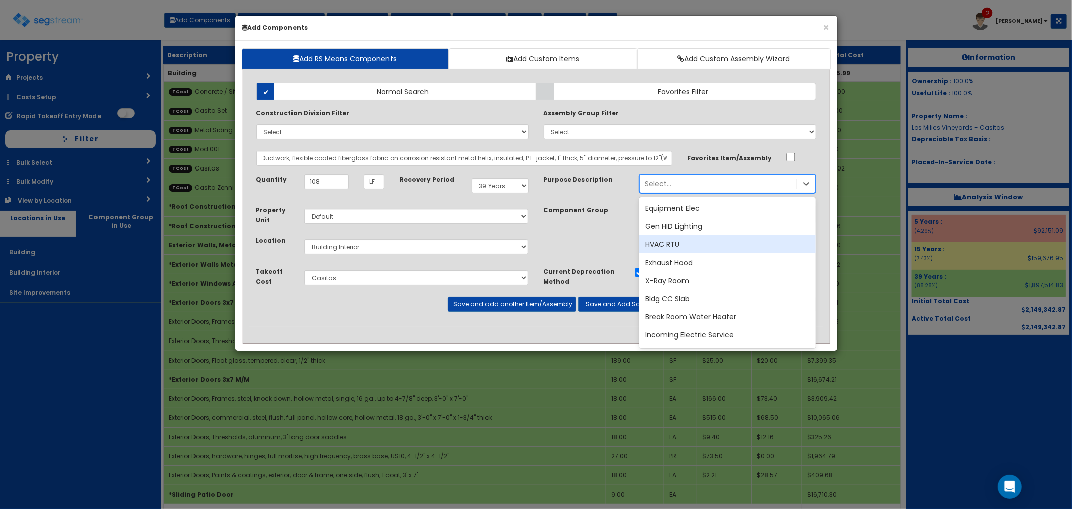
click at [585, 243] on div "Property Unit Select Default Location Select Building" at bounding box center [536, 235] width 575 height 61
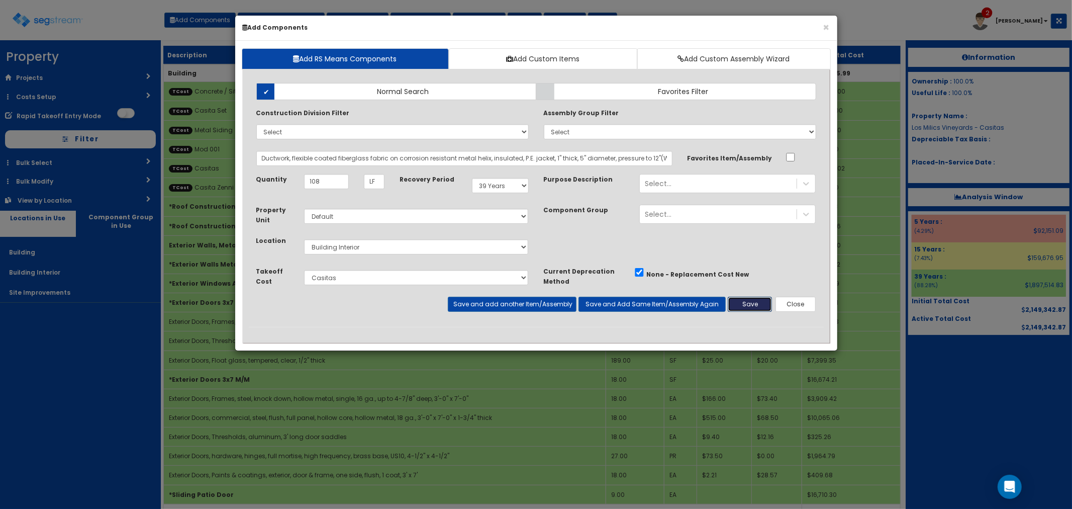
click at [750, 301] on button "Save" at bounding box center [750, 304] width 44 height 15
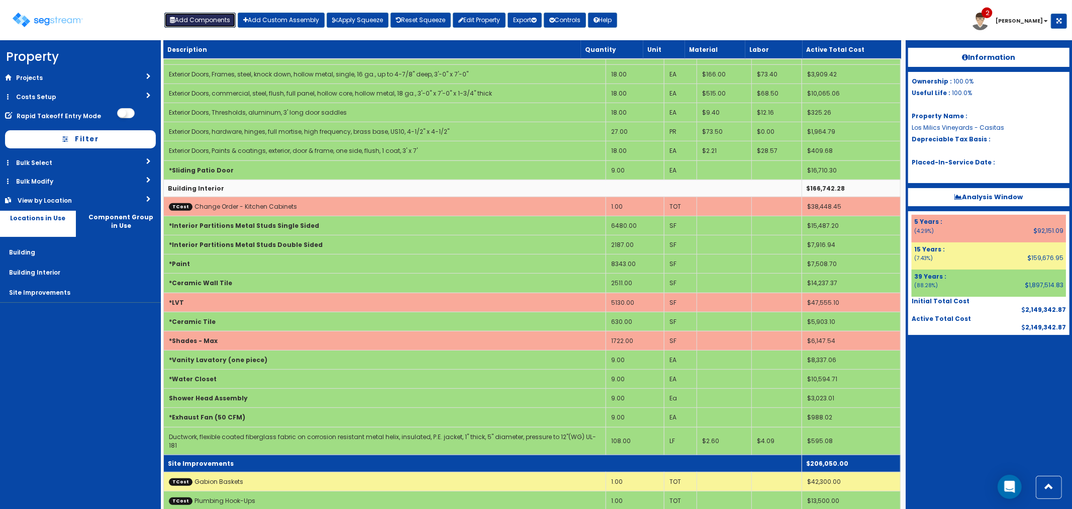
scroll to position [405, 0]
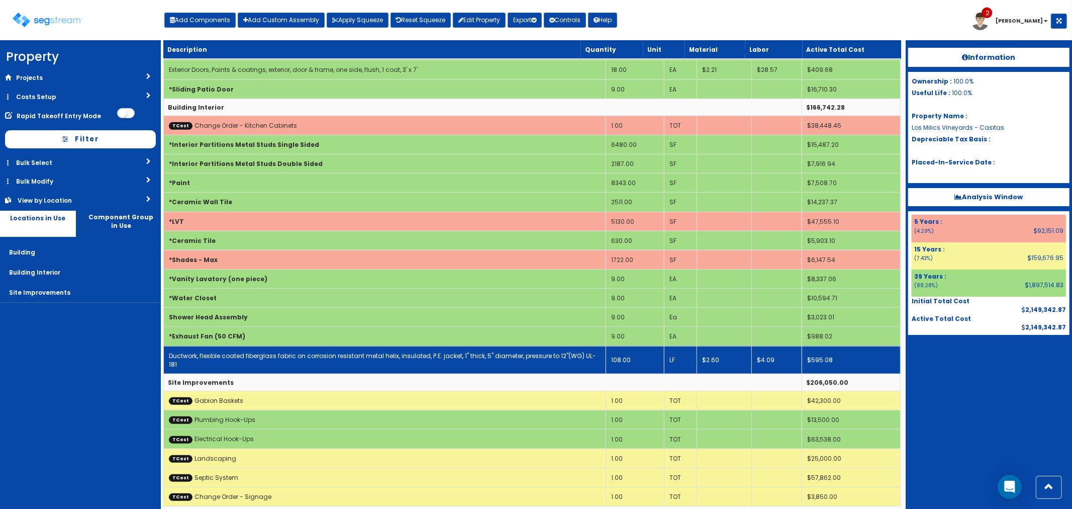
click at [219, 355] on link "Ductwork, flexible coated fiberglass fabric on corrosion resistant metal helix,…" at bounding box center [382, 359] width 427 height 17
select select "5276306"
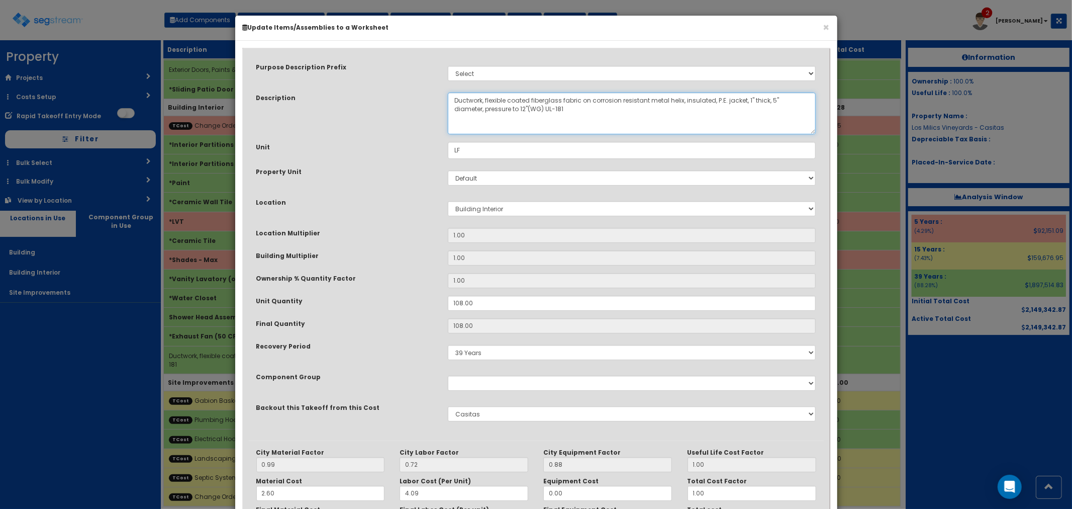
drag, startPoint x: 538, startPoint y: 109, endPoint x: 803, endPoint y: 96, distance: 265.3
click at [803, 96] on textarea "Ductwork, flexible coated fiberglass fabric on corrosion resistant metal helix,…" at bounding box center [632, 114] width 369 height 42
click at [455, 101] on textarea "Ductwork, flexible coated fiberglass fabric on corrosion resistant metal helix,…" at bounding box center [632, 114] width 369 height 42
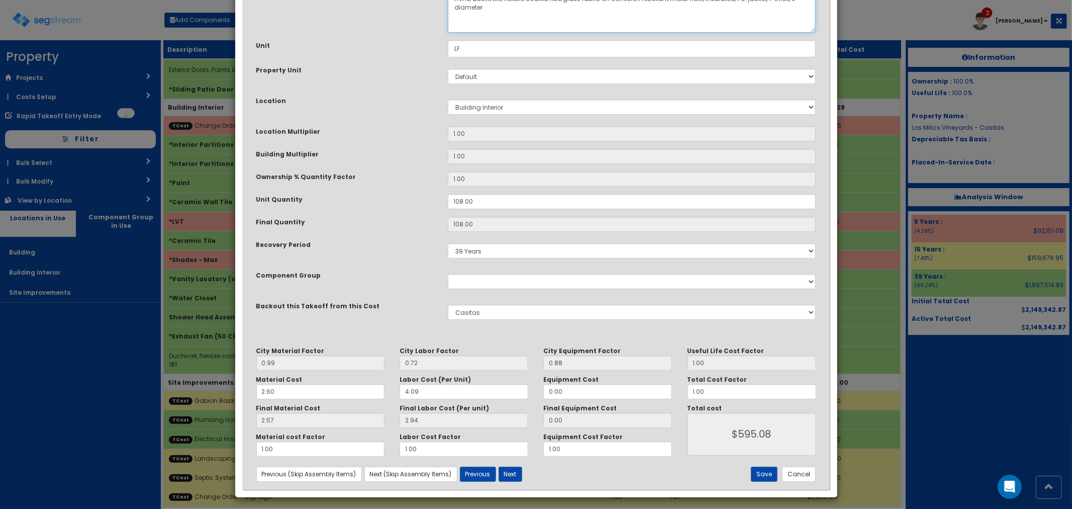
scroll to position [106, 0]
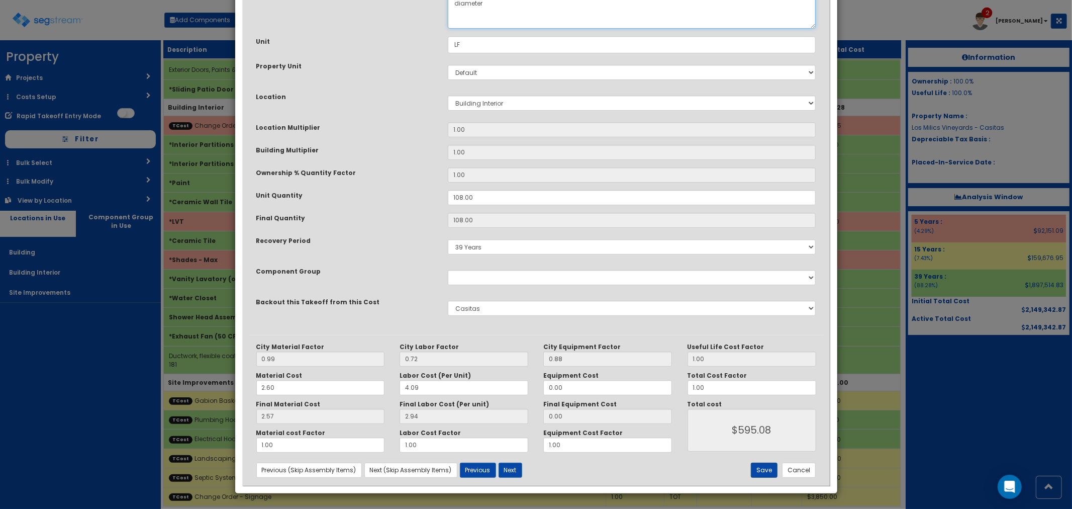
type textarea "HVAC Ductwork, flexible coated fiberglass fabric on corrosion resistant metal h…"
click at [764, 469] on button "Save" at bounding box center [764, 470] width 27 height 15
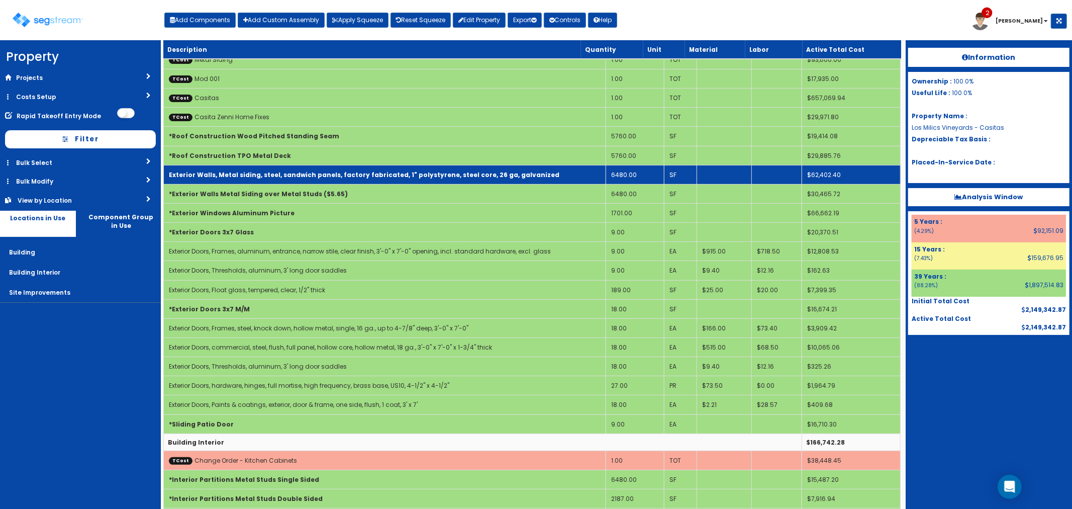
scroll to position [182, 0]
